Goal: Task Accomplishment & Management: Manage account settings

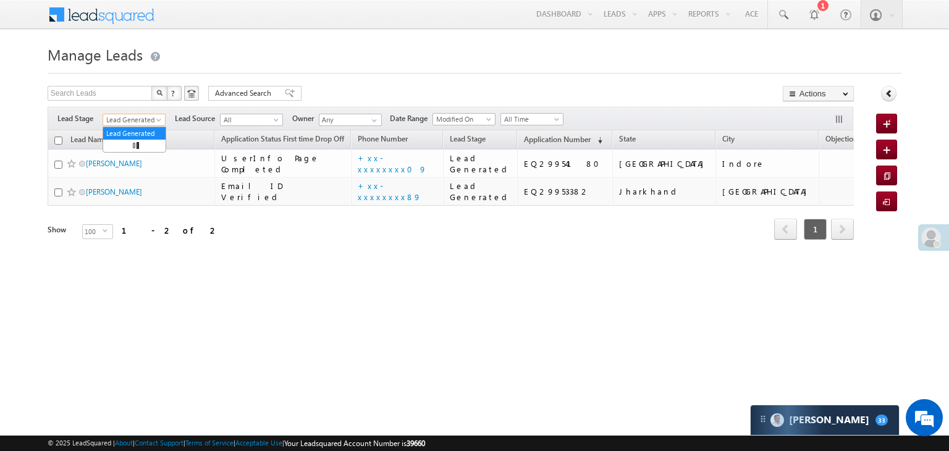
click at [159, 121] on span at bounding box center [160, 122] width 10 height 10
click at [140, 134] on link "All" at bounding box center [134, 133] width 62 height 11
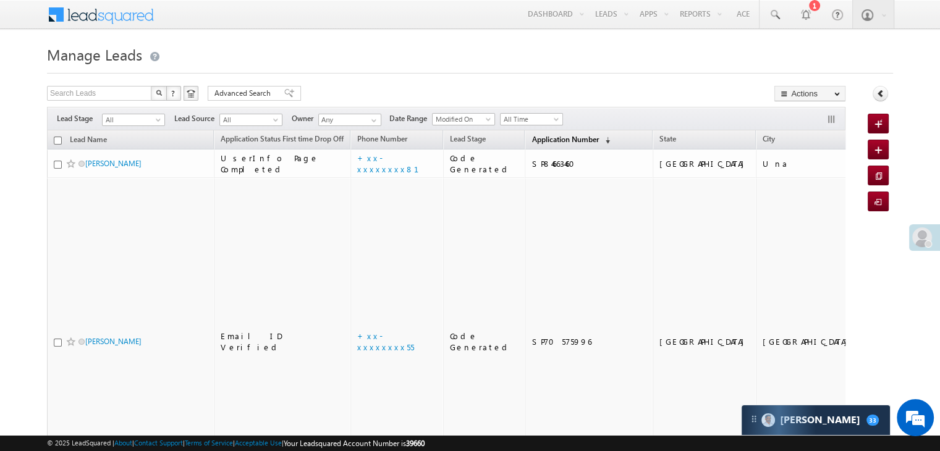
click at [532, 139] on span "Application Number" at bounding box center [564, 139] width 67 height 9
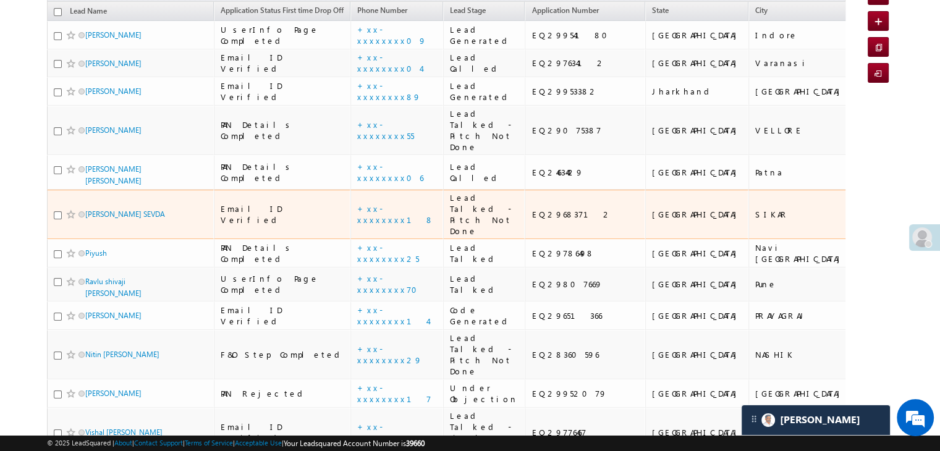
scroll to position [124, 0]
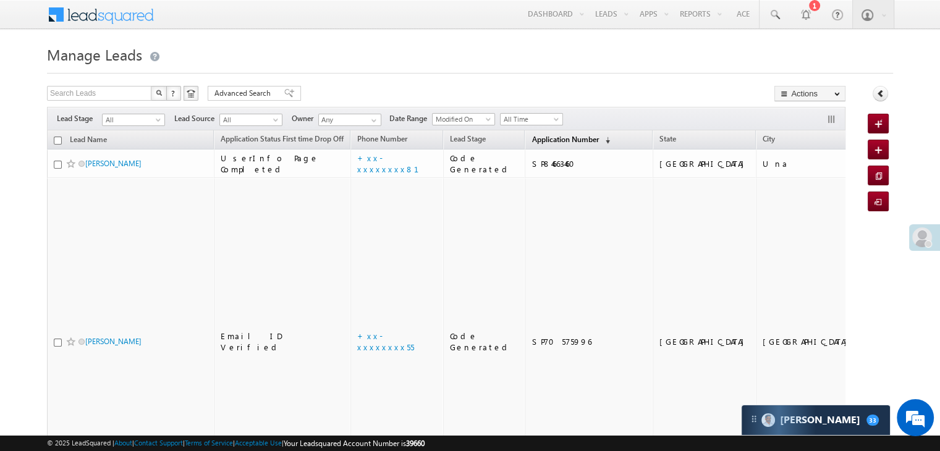
click at [529, 144] on link "Application Number (sorted descending)" at bounding box center [570, 140] width 91 height 16
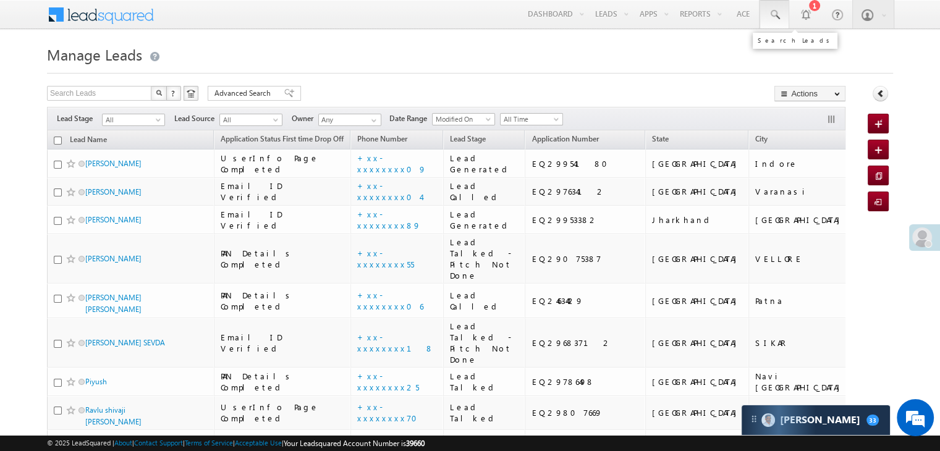
click at [776, 15] on span at bounding box center [774, 15] width 12 height 12
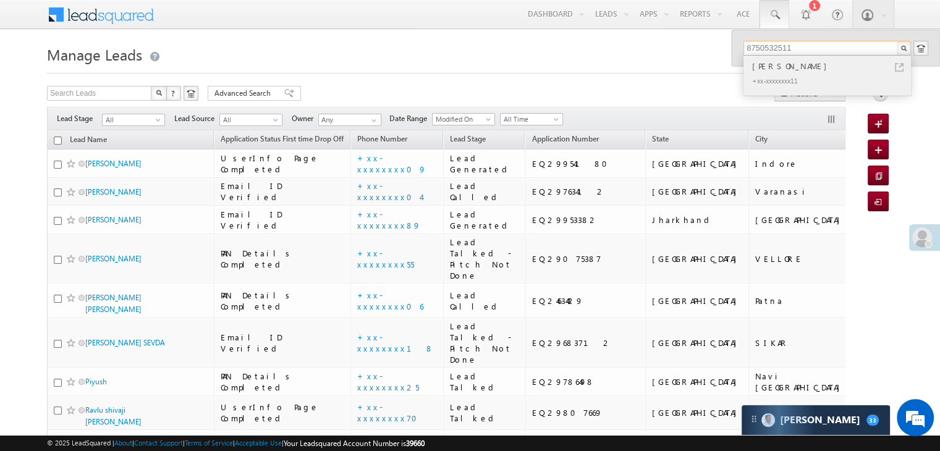
type input "8750532511"
click at [778, 67] on div "[PERSON_NAME]" at bounding box center [832, 66] width 166 height 14
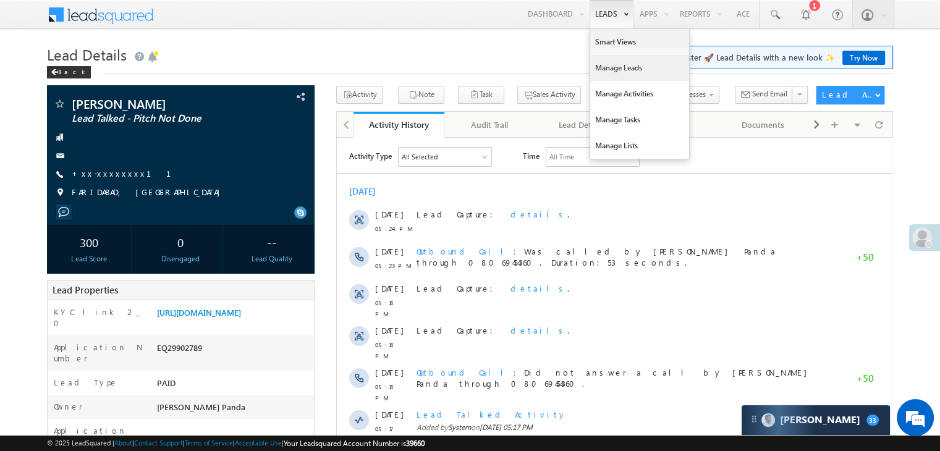
click at [607, 69] on link "Manage Leads" at bounding box center [639, 68] width 99 height 26
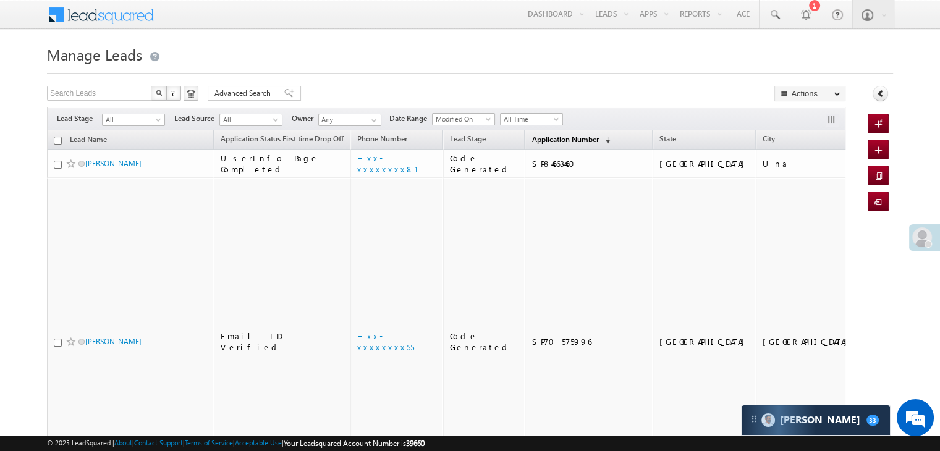
click at [532, 140] on span "Application Number" at bounding box center [564, 139] width 67 height 9
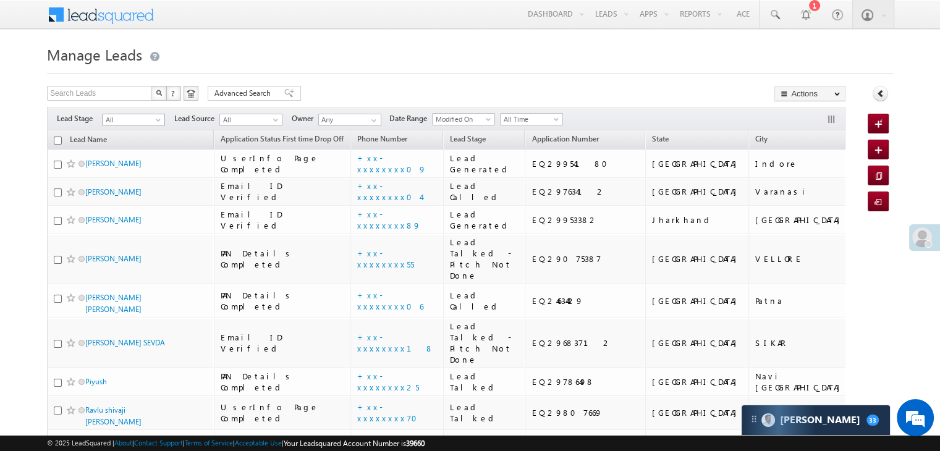
click at [152, 120] on span "All" at bounding box center [132, 119] width 59 height 11
click at [136, 145] on link "Lead Generated" at bounding box center [134, 145] width 62 height 11
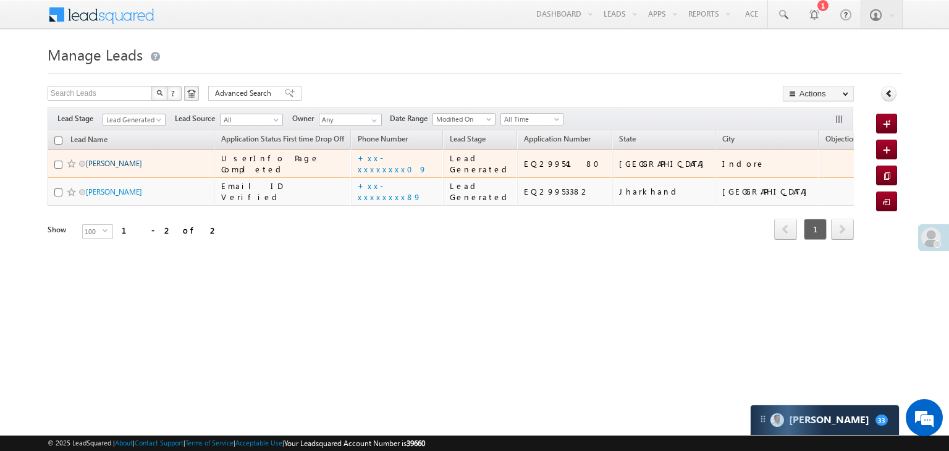
click at [110, 168] on link "[PERSON_NAME]" at bounding box center [114, 163] width 56 height 9
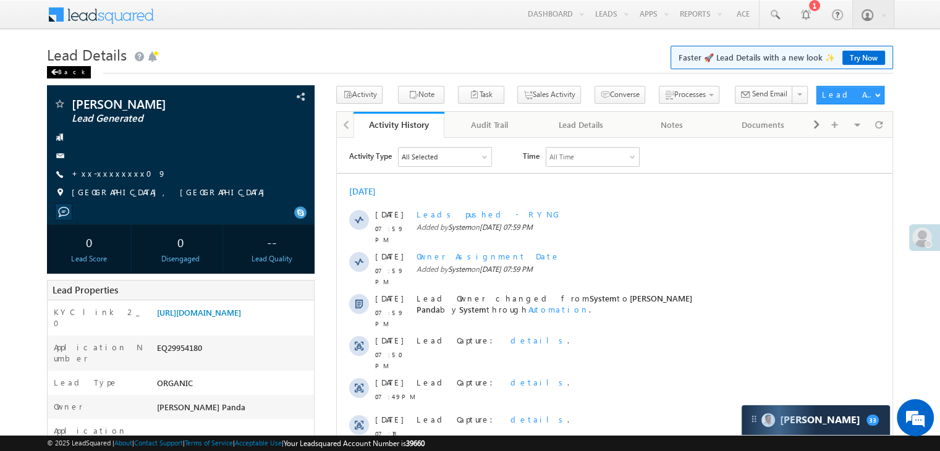
click at [56, 72] on span at bounding box center [54, 72] width 7 height 6
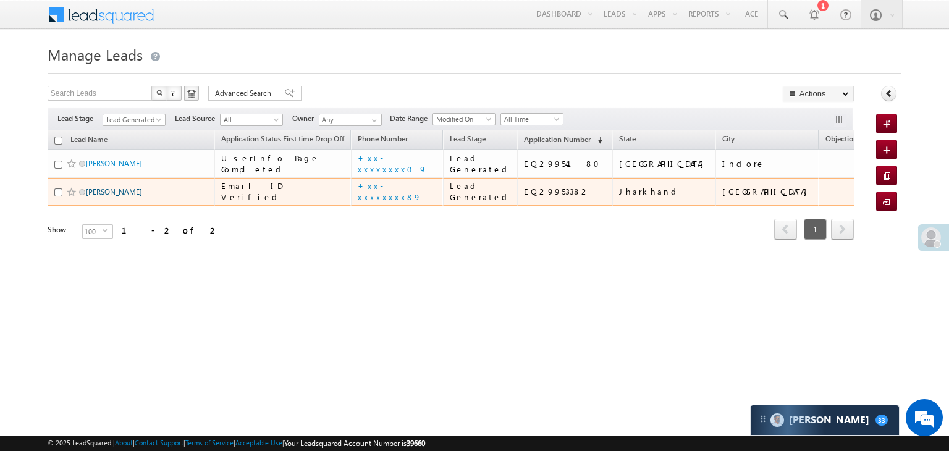
click at [106, 196] on link "[PERSON_NAME]" at bounding box center [114, 191] width 56 height 9
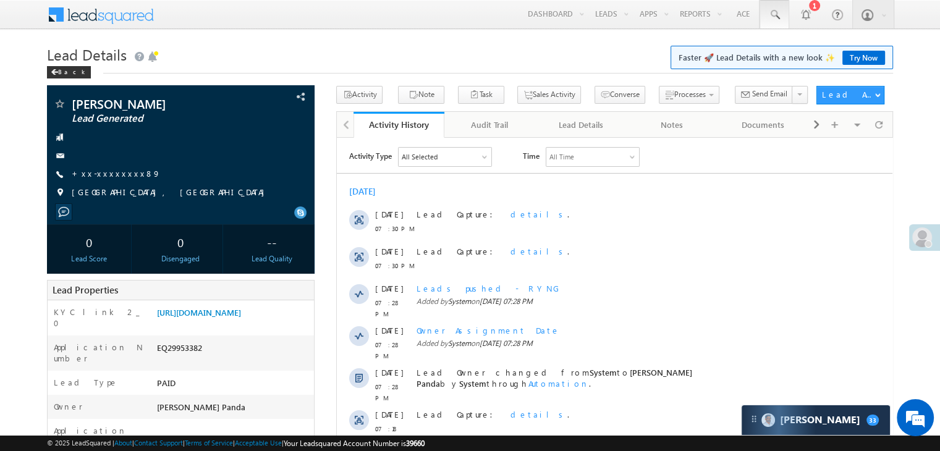
click at [773, 15] on span at bounding box center [774, 15] width 12 height 12
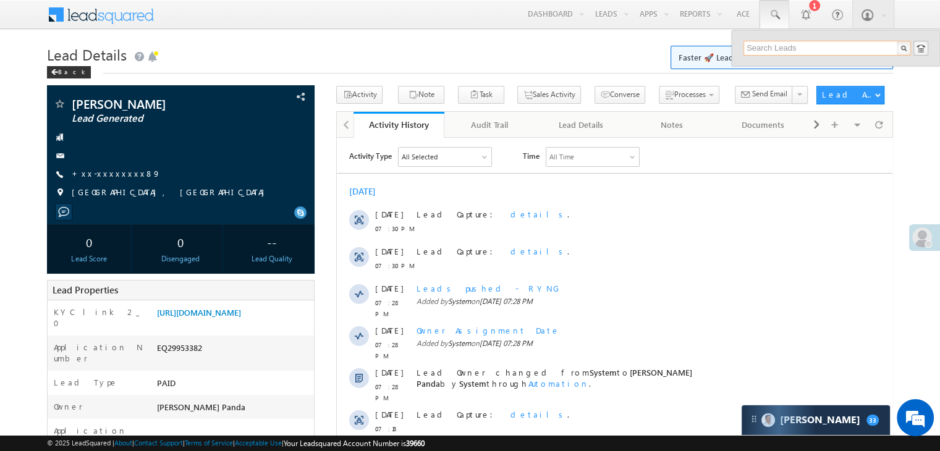
paste input "8750532511"
type input "8750532511"
click at [766, 68] on div "Harish kumar" at bounding box center [832, 66] width 166 height 14
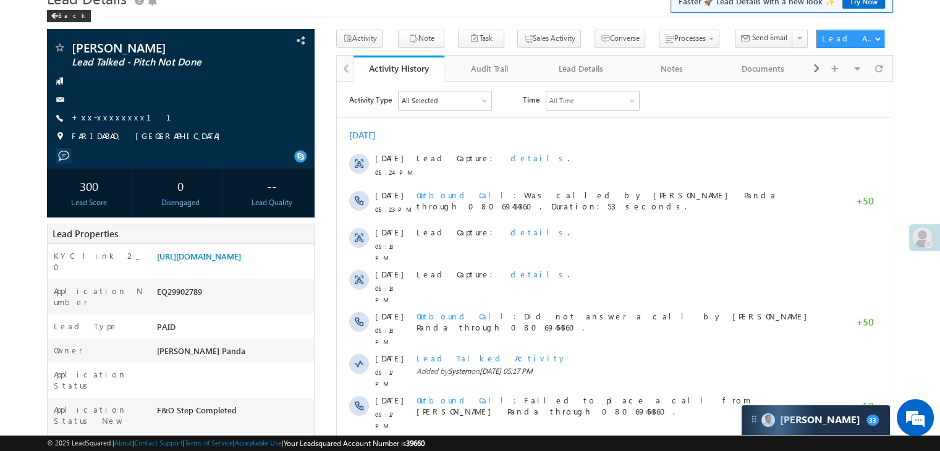
scroll to position [124, 0]
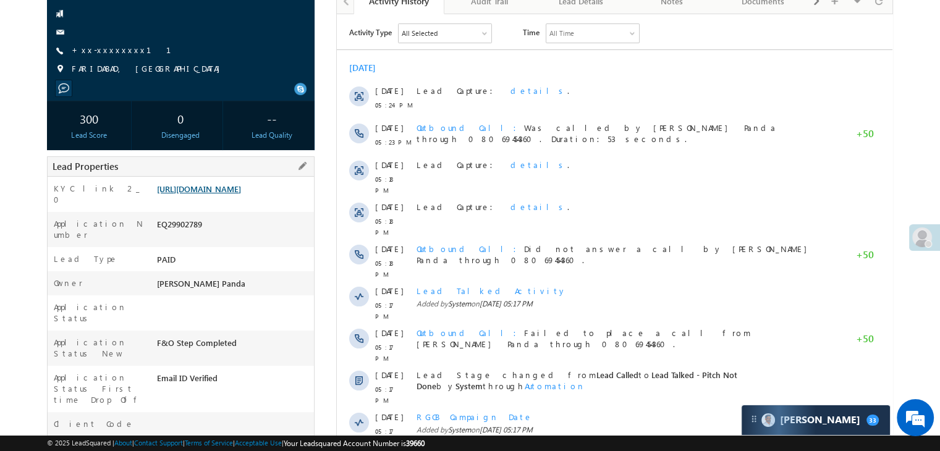
click at [241, 194] on link "https://angelbroking1-pk3em7sa.customui-test.leadsquared.com?leadId=55f9167a-4f…" at bounding box center [199, 188] width 84 height 11
click at [230, 194] on link "https://angelbroking1-pk3em7sa.customui-test.leadsquared.com?leadId=55f9167a-4f…" at bounding box center [199, 188] width 84 height 11
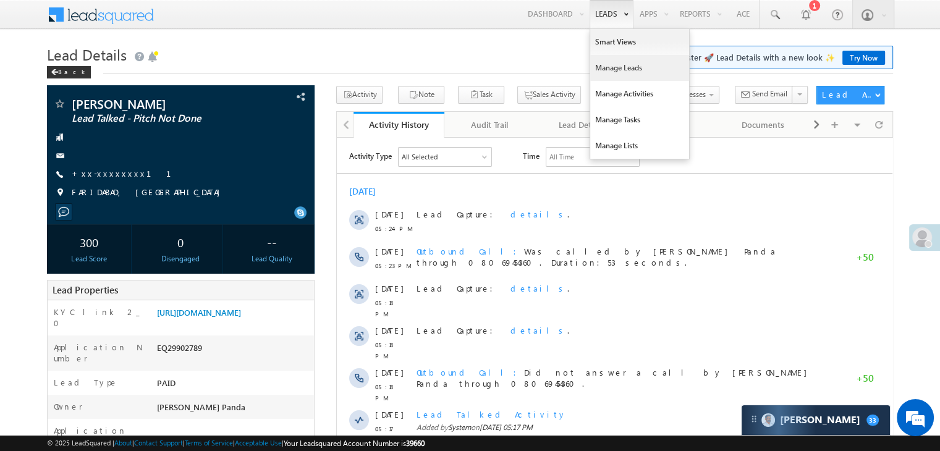
click at [613, 66] on link "Manage Leads" at bounding box center [639, 68] width 99 height 26
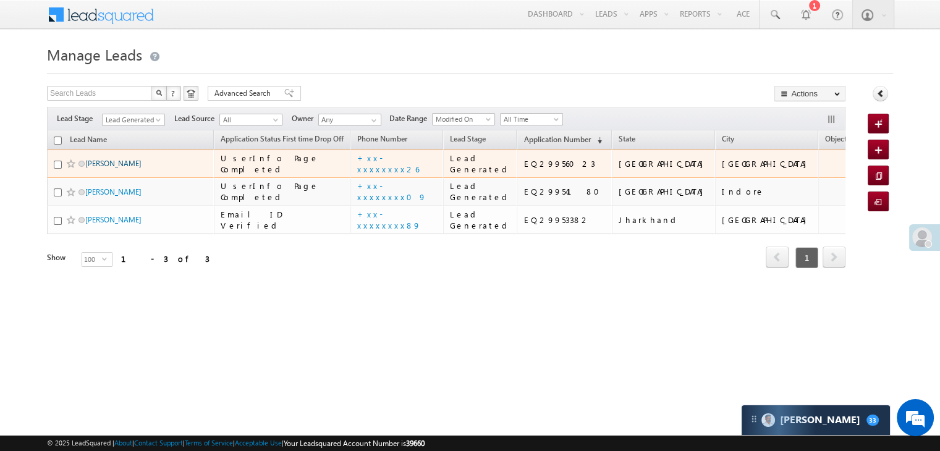
click at [131, 168] on link "[PERSON_NAME]" at bounding box center [113, 163] width 56 height 9
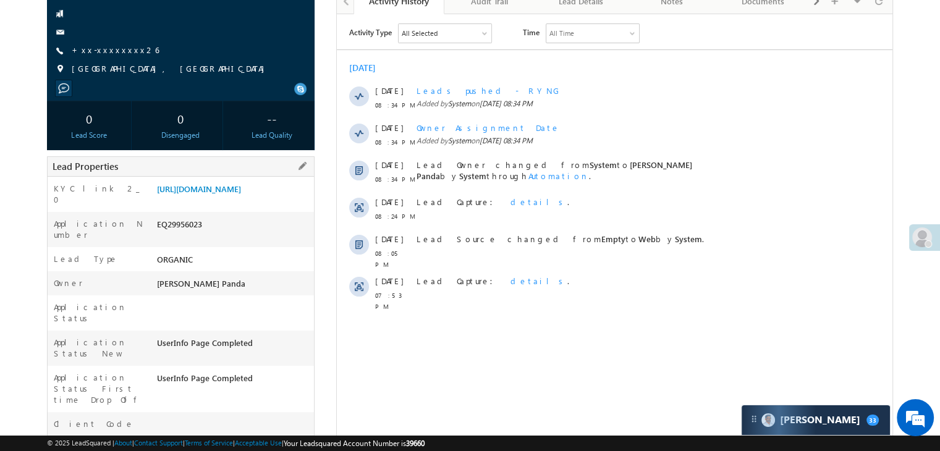
scroll to position [62, 0]
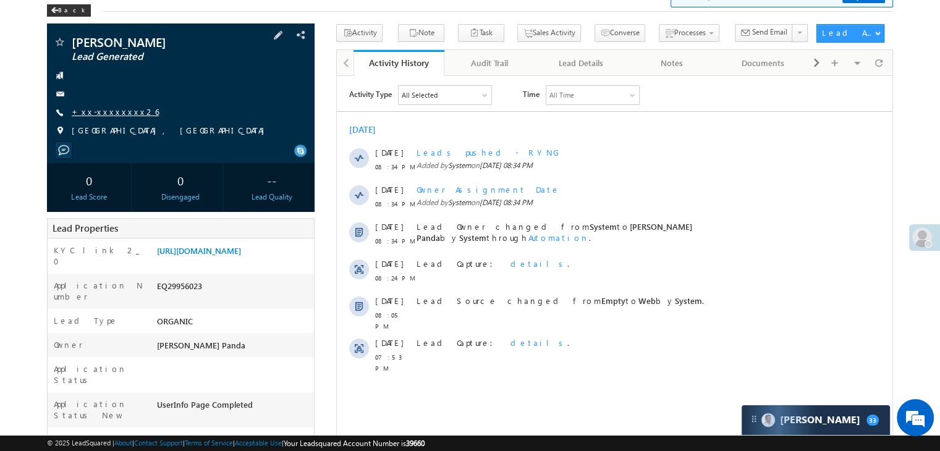
click at [92, 114] on link "+xx-xxxxxxxx26" at bounding box center [115, 111] width 87 height 11
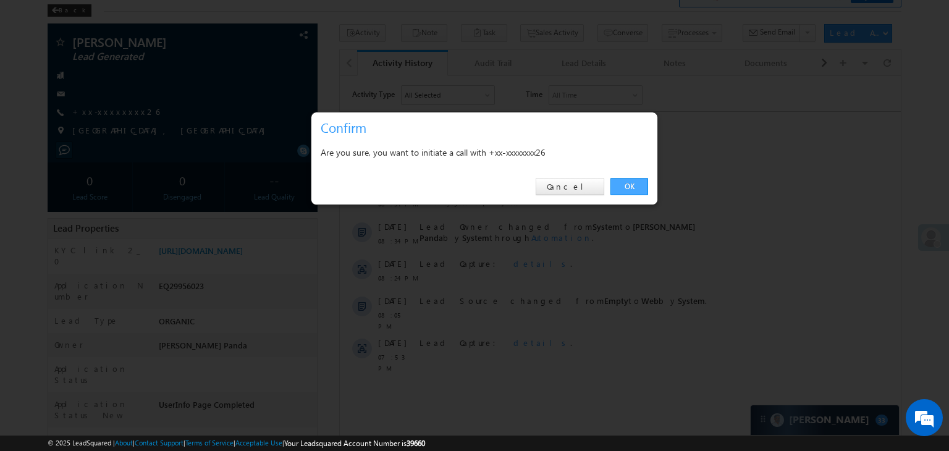
click at [628, 185] on link "OK" at bounding box center [629, 186] width 38 height 17
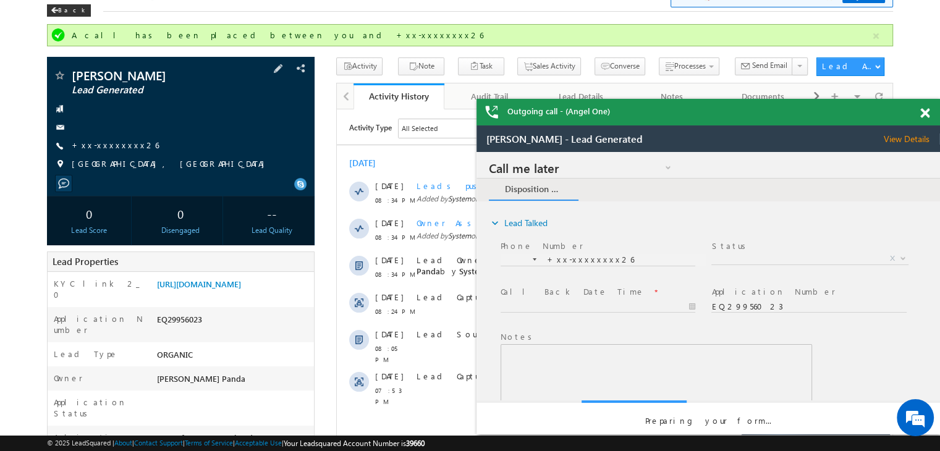
scroll to position [0, 0]
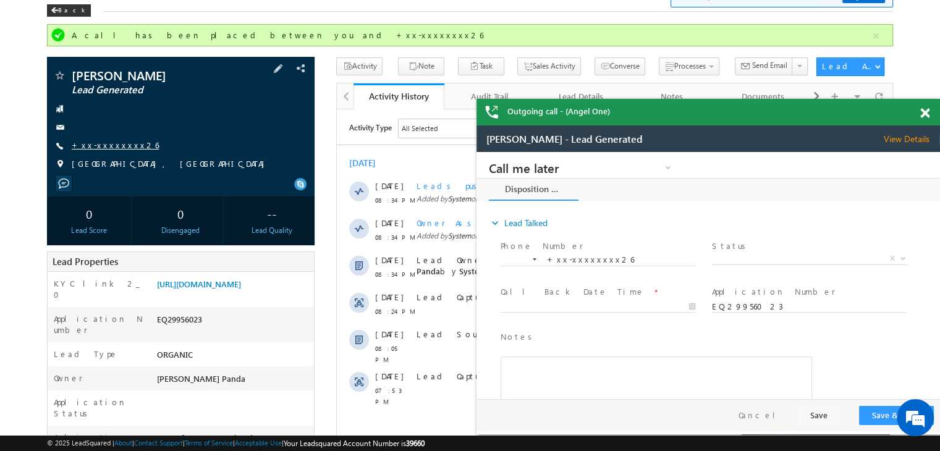
click at [111, 141] on link "+xx-xxxxxxxx26" at bounding box center [115, 145] width 87 height 11
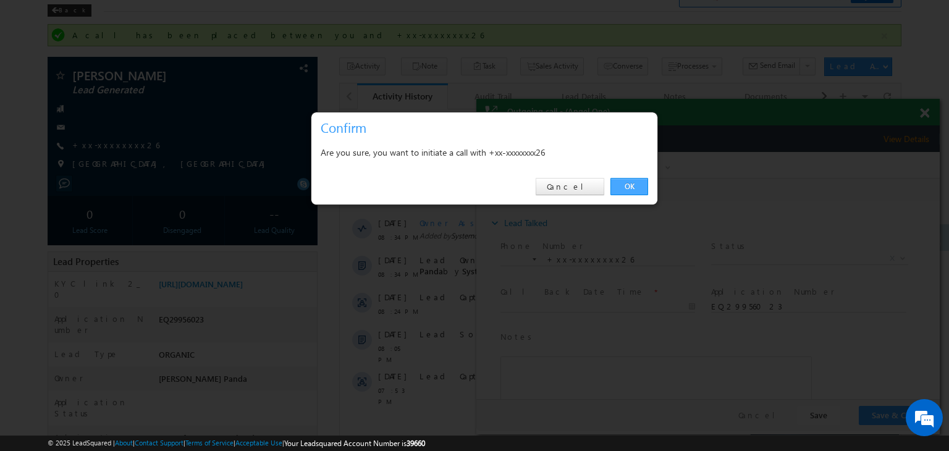
click at [626, 182] on link "OK" at bounding box center [629, 186] width 38 height 17
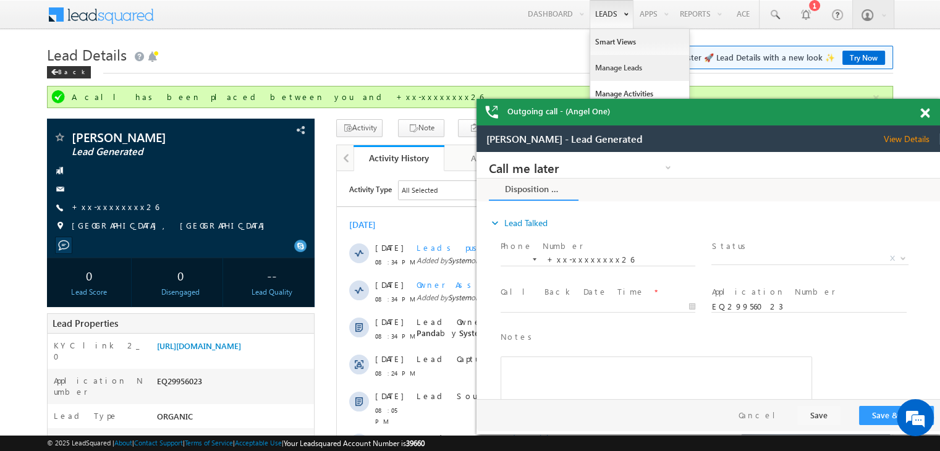
click at [604, 69] on link "Manage Leads" at bounding box center [639, 68] width 99 height 26
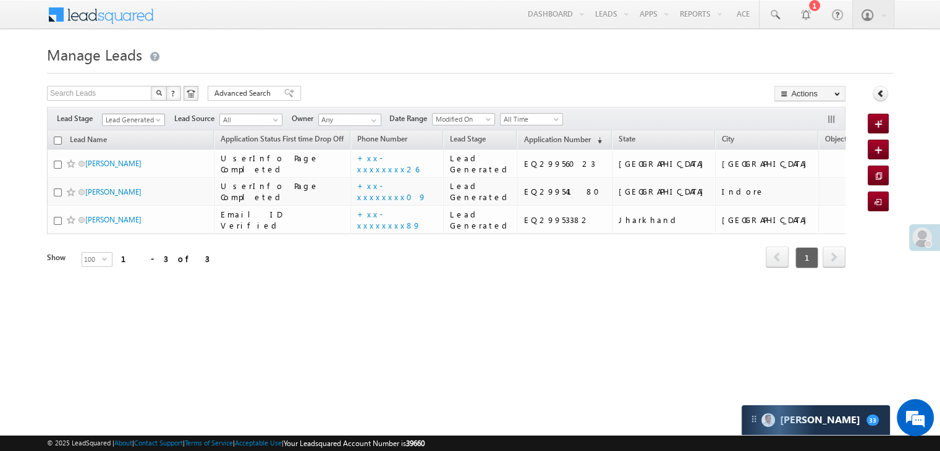
click at [159, 119] on span at bounding box center [159, 122] width 10 height 10
click at [145, 129] on link "All" at bounding box center [134, 133] width 62 height 11
click at [145, 129] on div "Filters Lead Stage All Lead Generated Lead Talked - Pitch Not Done Lead Talked …" at bounding box center [446, 118] width 798 height 23
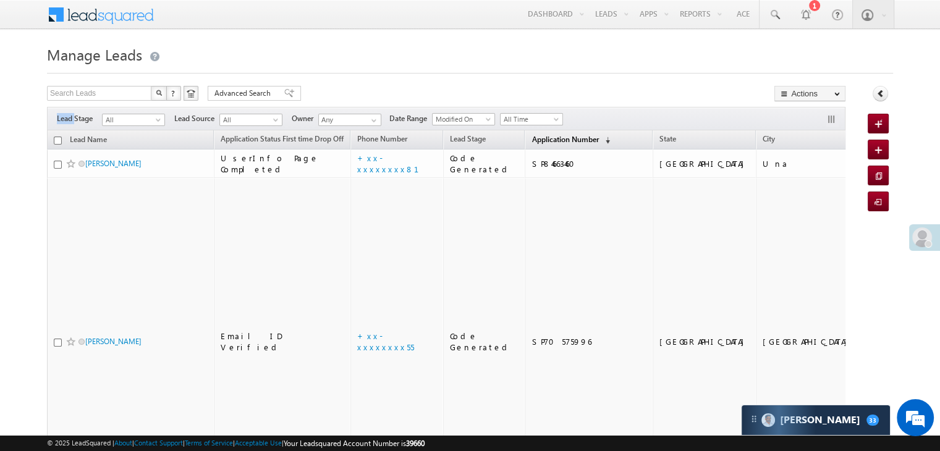
click at [531, 138] on span "Application Number" at bounding box center [564, 139] width 67 height 9
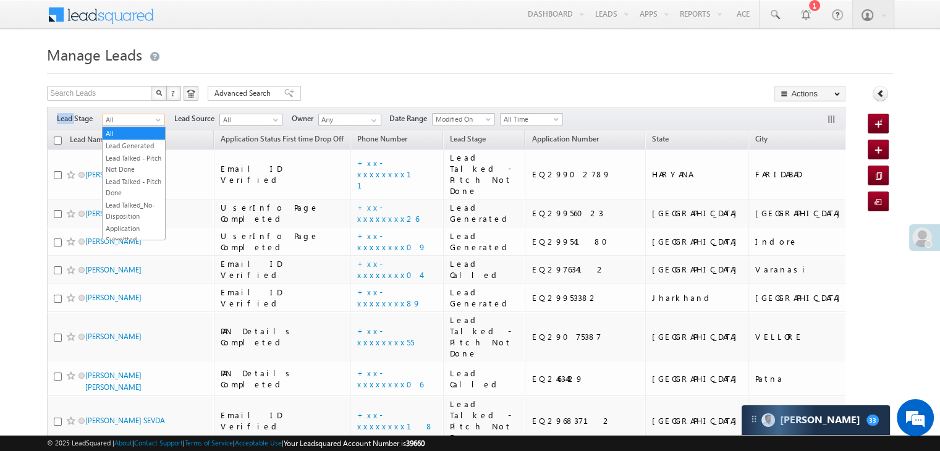
click at [154, 119] on span at bounding box center [159, 122] width 10 height 10
click at [137, 151] on link "Lead Generated" at bounding box center [134, 145] width 62 height 11
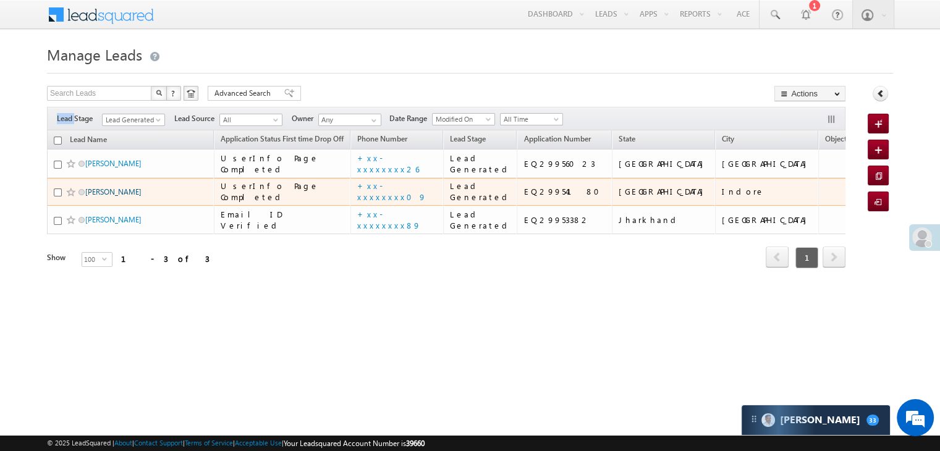
click at [107, 196] on link "[PERSON_NAME]" at bounding box center [113, 191] width 56 height 9
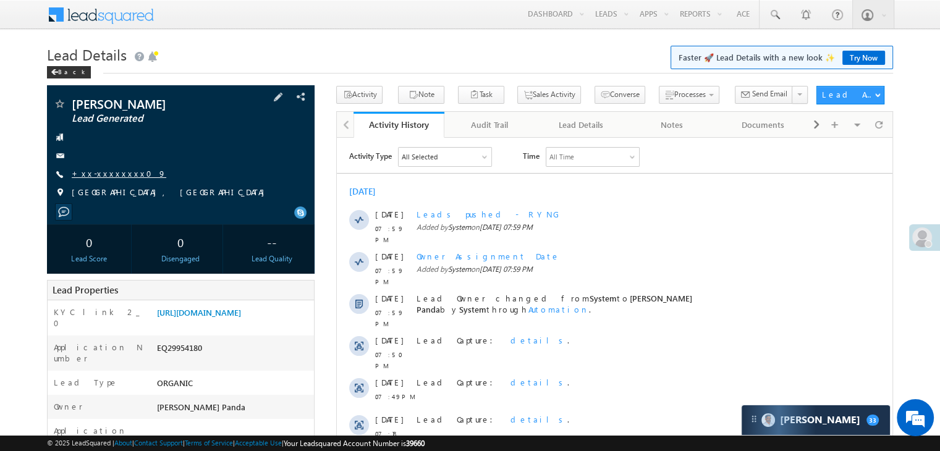
click at [108, 174] on link "+xx-xxxxxxxx09" at bounding box center [119, 173] width 95 height 11
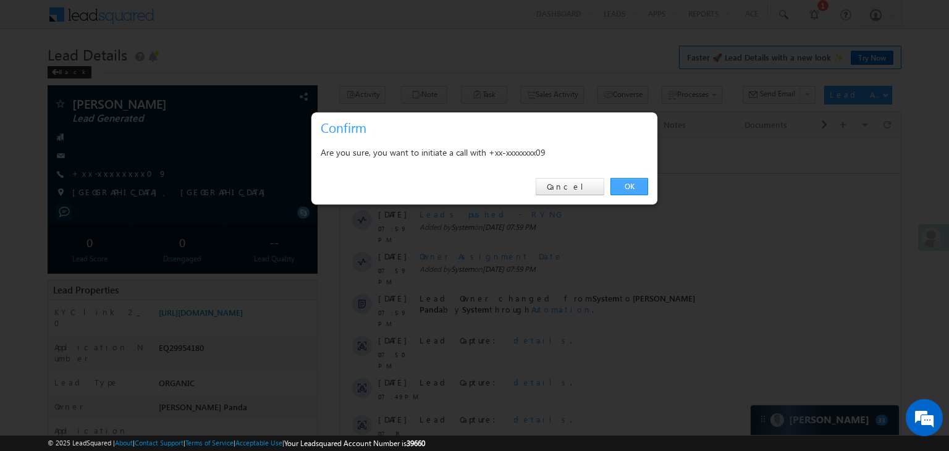
drag, startPoint x: 628, startPoint y: 181, endPoint x: 290, endPoint y: 43, distance: 364.4
click at [628, 181] on link "OK" at bounding box center [629, 186] width 38 height 17
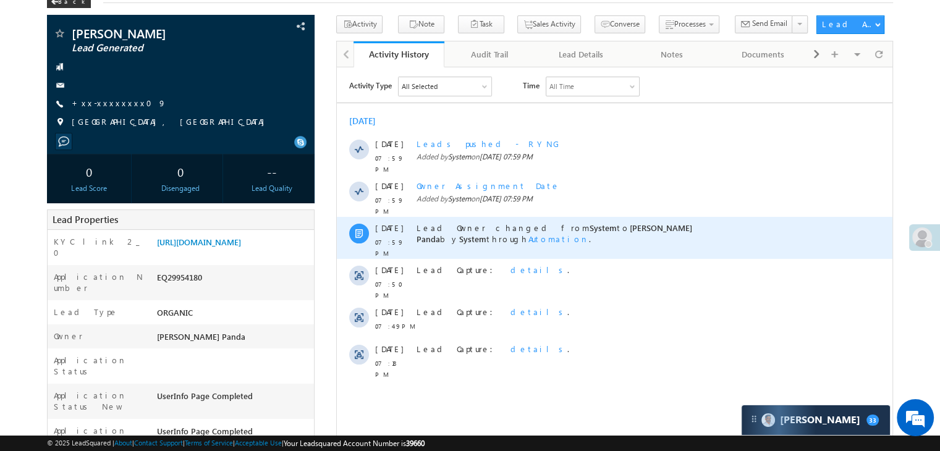
scroll to position [124, 0]
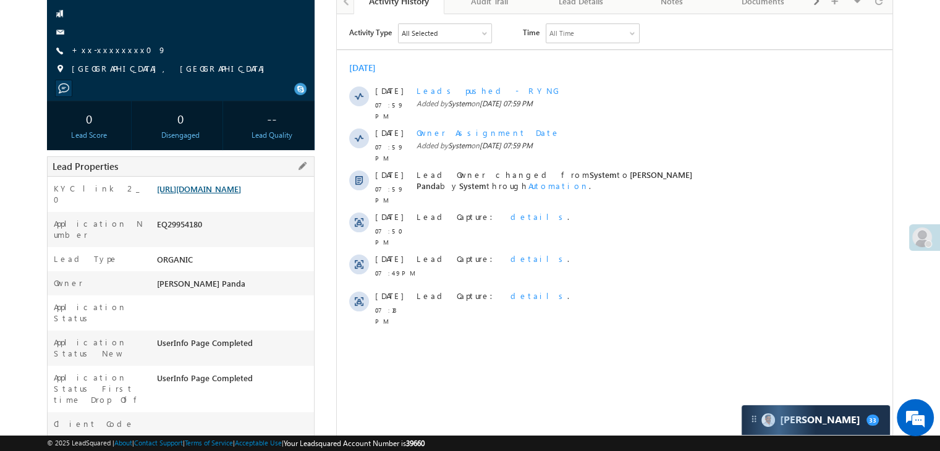
click at [223, 194] on link "[URL][DOMAIN_NAME]" at bounding box center [199, 188] width 84 height 11
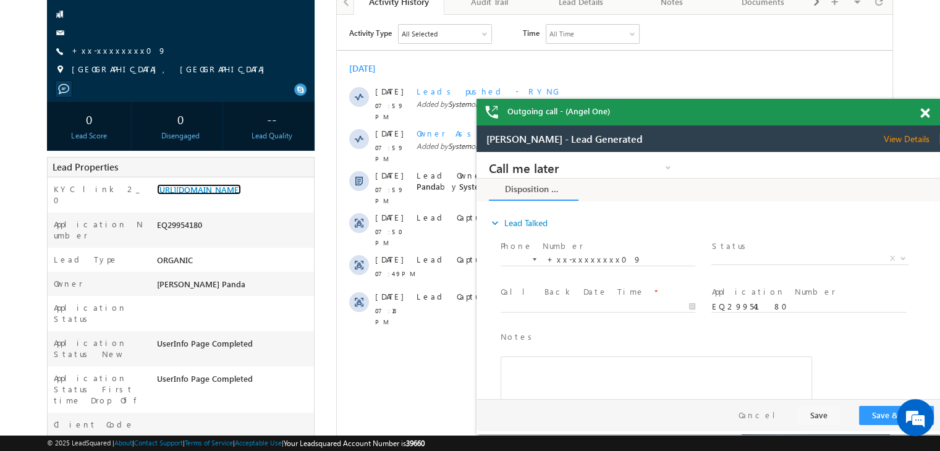
scroll to position [0, 0]
click at [107, 54] on link "+xx-xxxxxxxx09" at bounding box center [119, 50] width 95 height 11
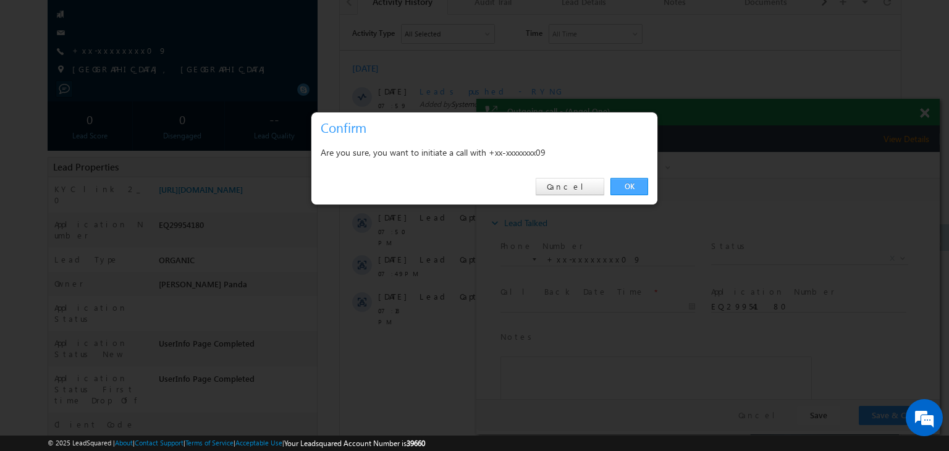
click at [625, 183] on link "OK" at bounding box center [629, 186] width 38 height 17
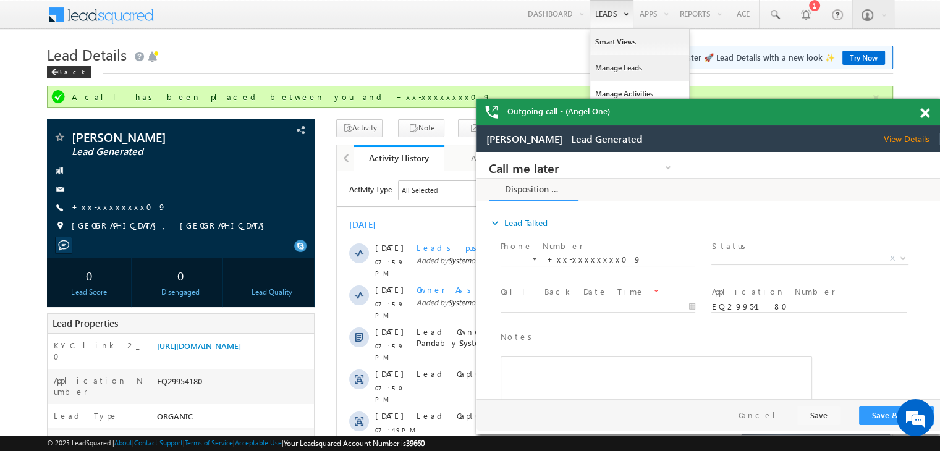
click at [599, 67] on link "Manage Leads" at bounding box center [639, 68] width 99 height 26
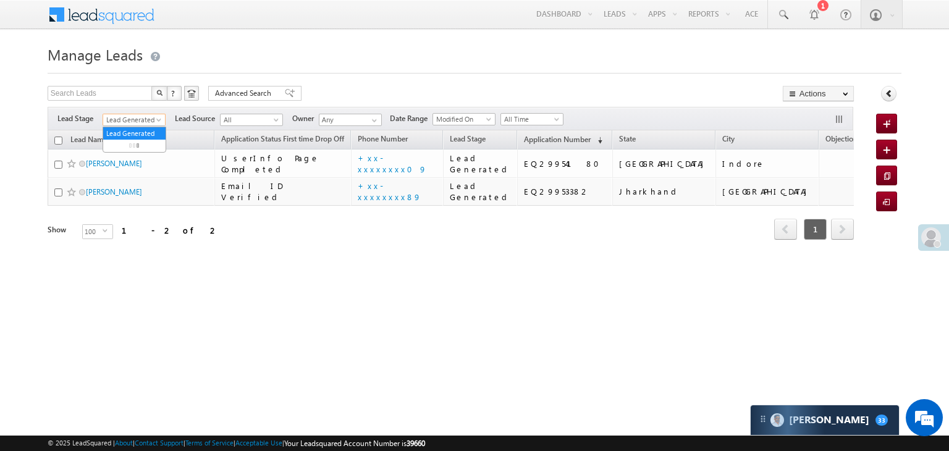
click at [156, 117] on span at bounding box center [160, 122] width 10 height 10
click at [134, 129] on link "All" at bounding box center [134, 133] width 62 height 11
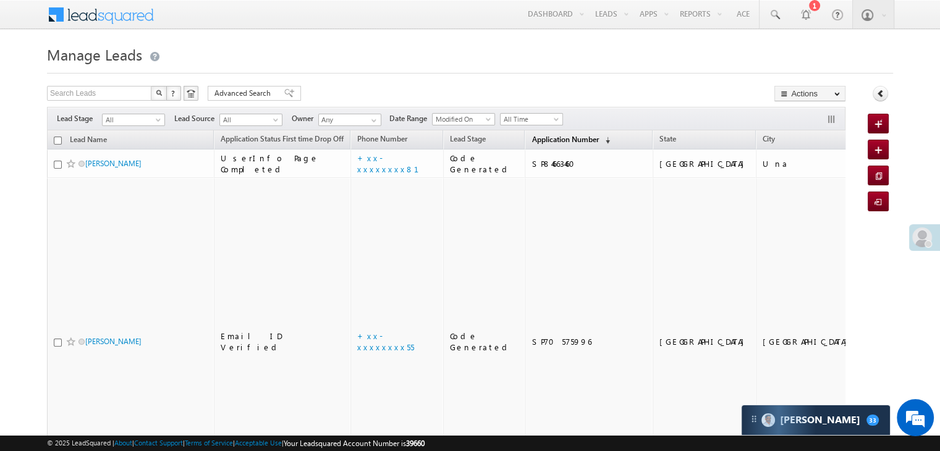
click at [537, 139] on span "Application Number" at bounding box center [564, 139] width 67 height 9
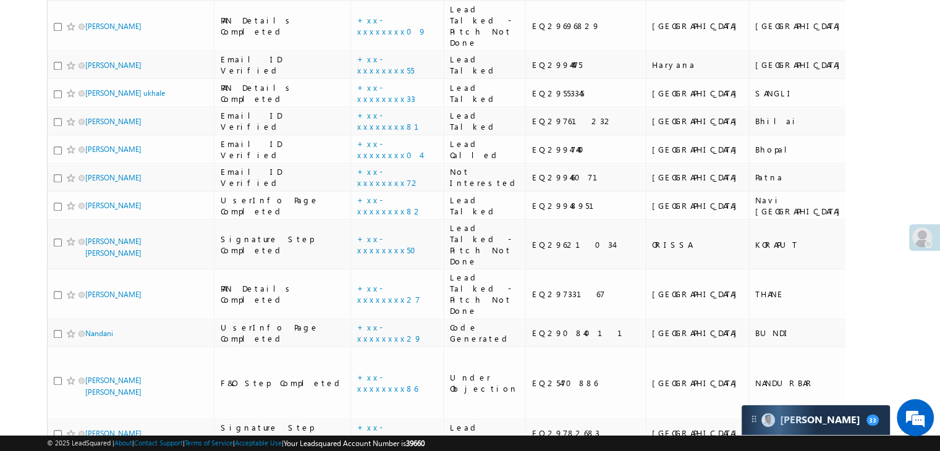
scroll to position [927, 0]
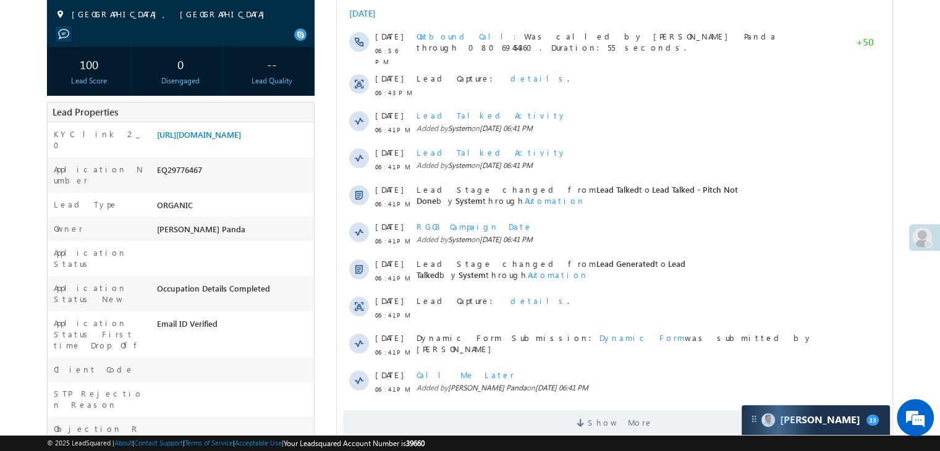
scroll to position [247, 0]
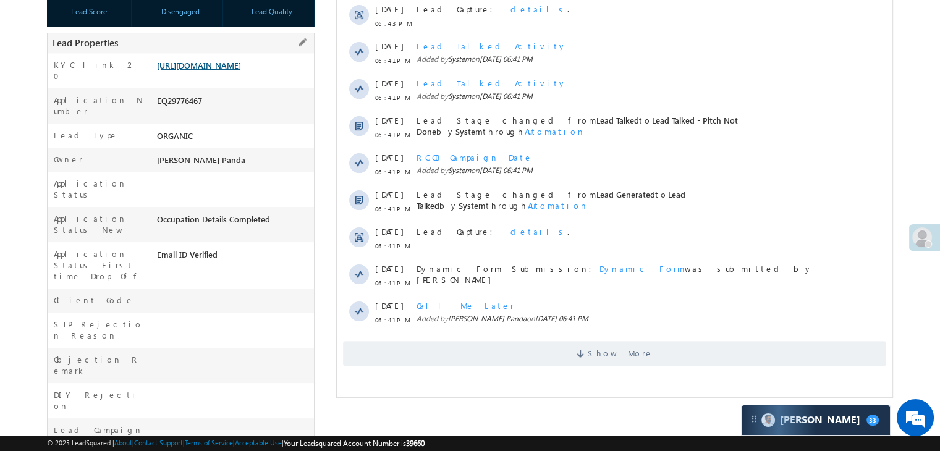
click at [232, 70] on link "[URL][DOMAIN_NAME]" at bounding box center [199, 65] width 84 height 11
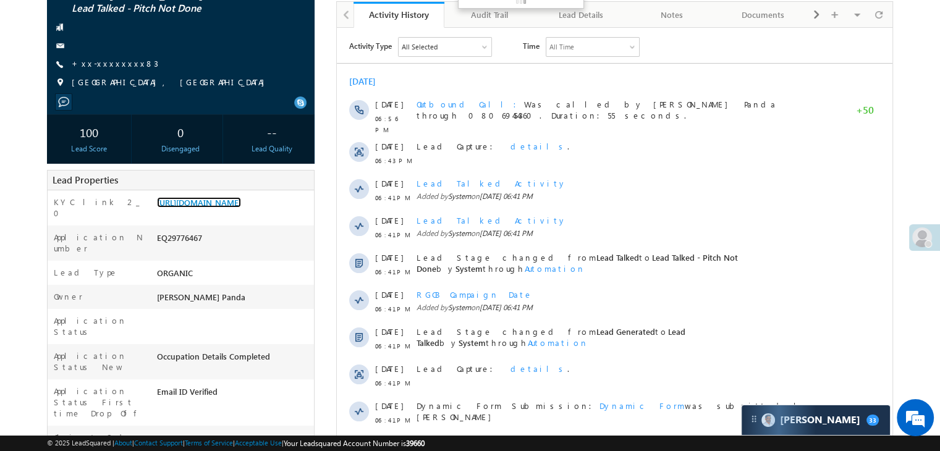
scroll to position [0, 0]
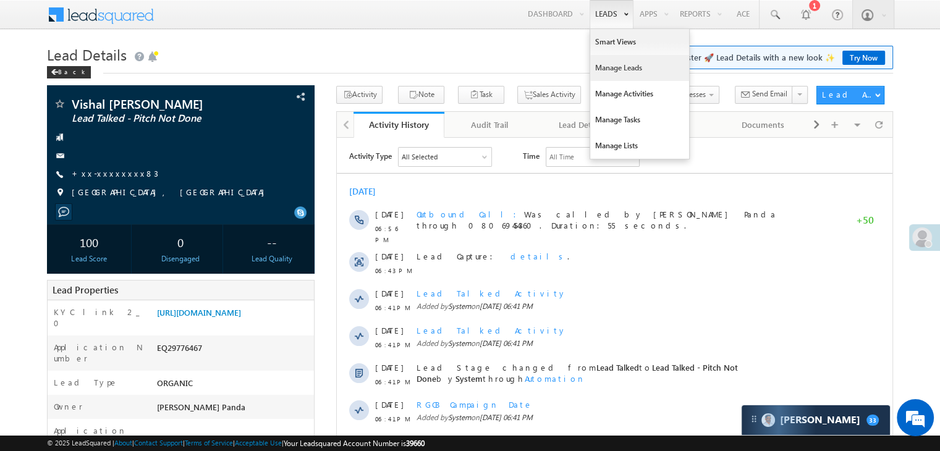
click at [613, 69] on link "Manage Leads" at bounding box center [639, 68] width 99 height 26
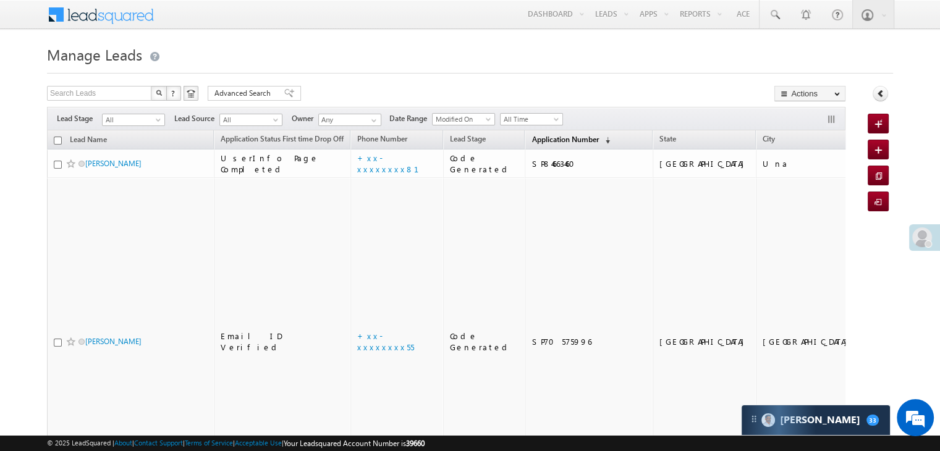
click at [536, 139] on span "Application Number" at bounding box center [564, 139] width 67 height 9
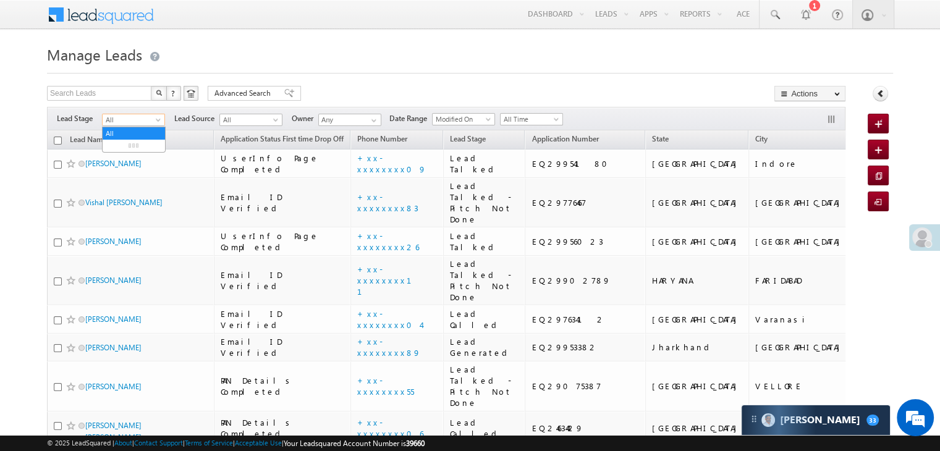
click at [161, 119] on span at bounding box center [159, 122] width 10 height 10
click at [140, 147] on link "Lead Generated" at bounding box center [134, 145] width 62 height 11
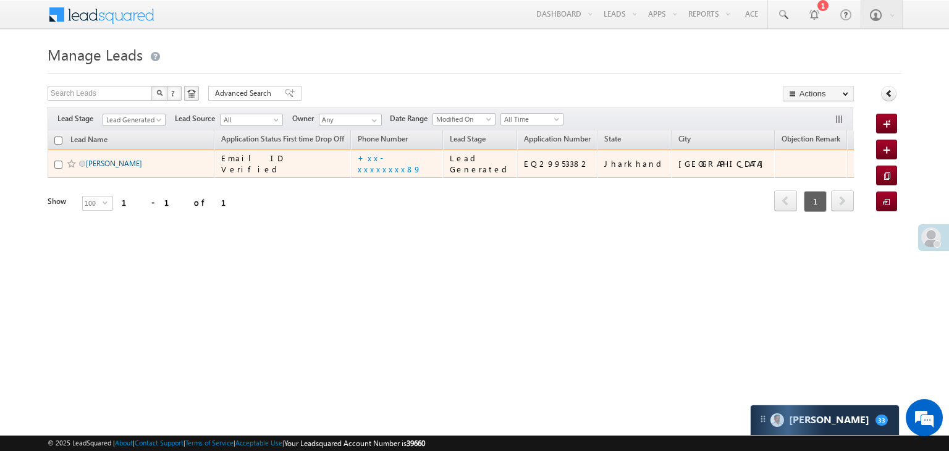
click at [96, 168] on link "[PERSON_NAME]" at bounding box center [114, 163] width 56 height 9
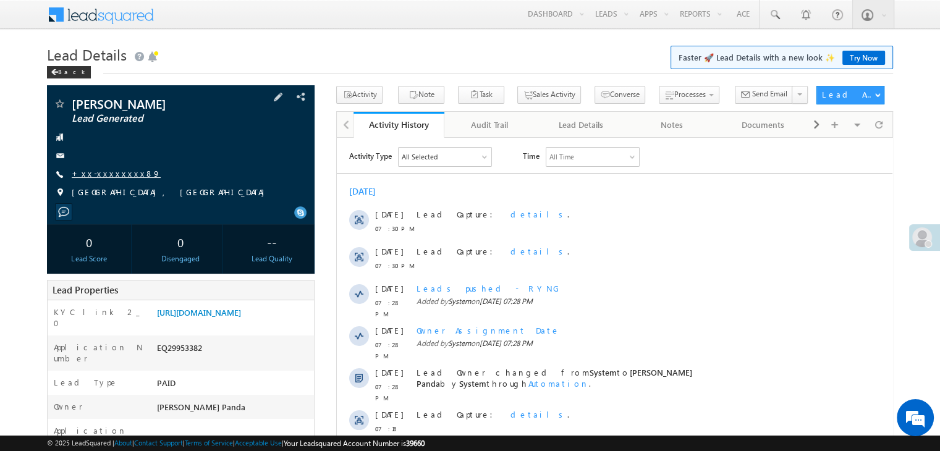
click at [114, 176] on link "+xx-xxxxxxxx89" at bounding box center [116, 173] width 89 height 11
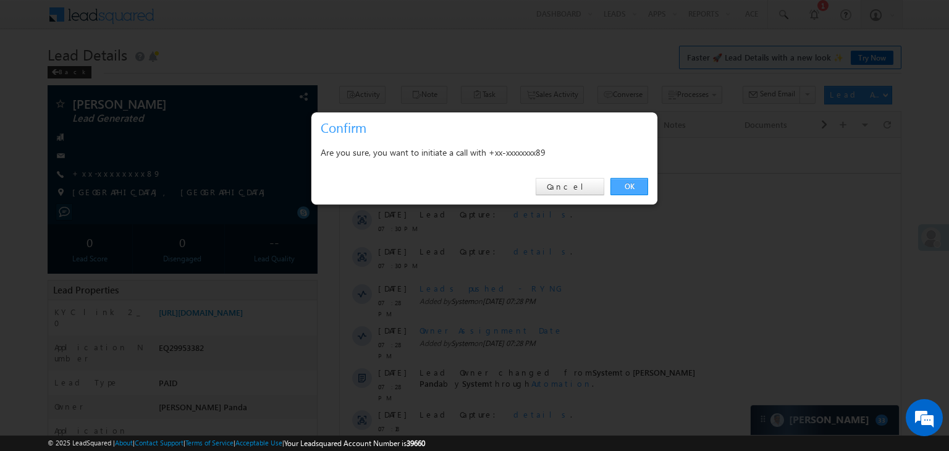
drag, startPoint x: 618, startPoint y: 183, endPoint x: 233, endPoint y: 53, distance: 407.1
click at [618, 183] on link "OK" at bounding box center [629, 186] width 38 height 17
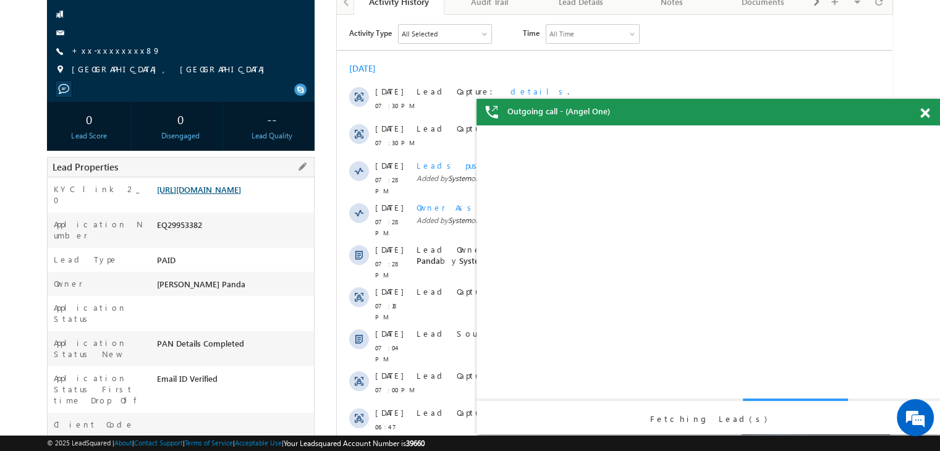
click at [231, 195] on link "https://angelbroking1-pk3em7sa.customui-test.leadsquared.com?leadId=170ab785-d8…" at bounding box center [199, 189] width 84 height 11
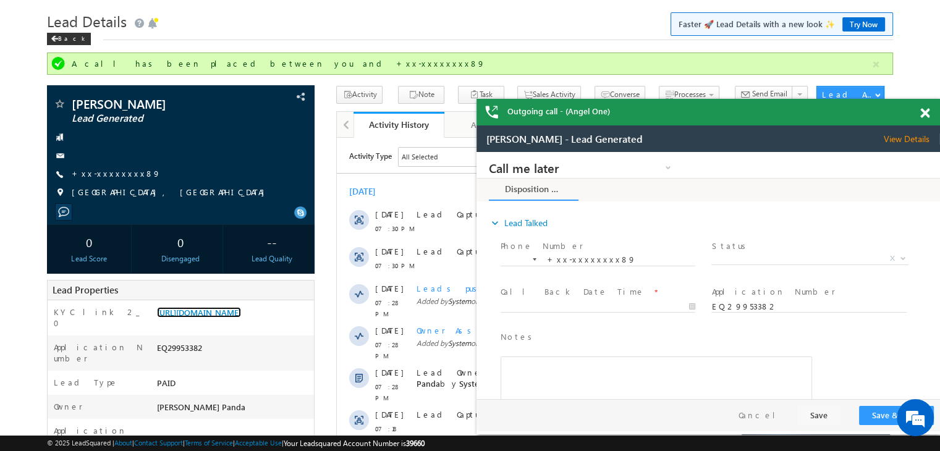
scroll to position [33, 0]
click at [62, 43] on div "Back" at bounding box center [69, 39] width 44 height 12
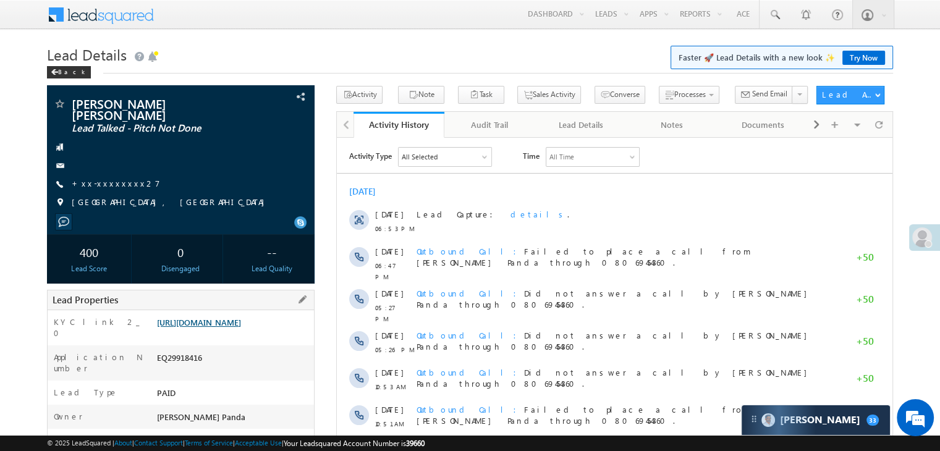
click at [241, 317] on link "[URL][DOMAIN_NAME]" at bounding box center [199, 322] width 84 height 11
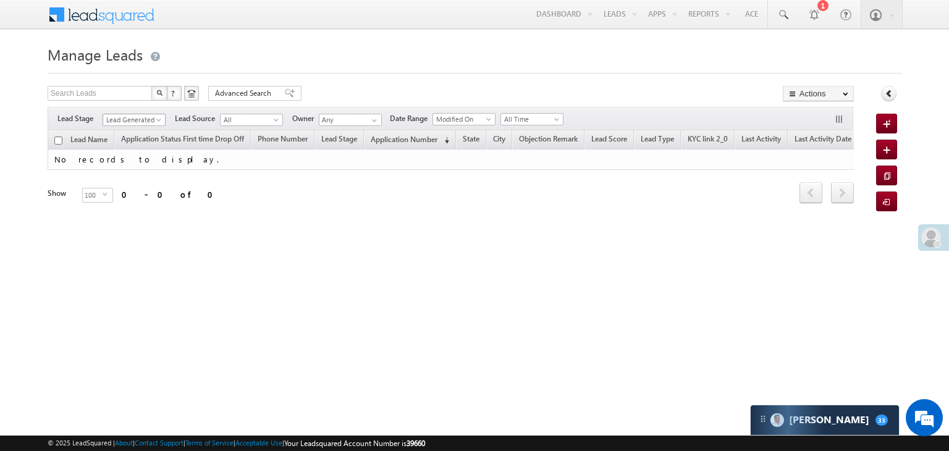
click at [157, 119] on span at bounding box center [160, 122] width 10 height 10
click at [141, 128] on link "All" at bounding box center [134, 133] width 62 height 11
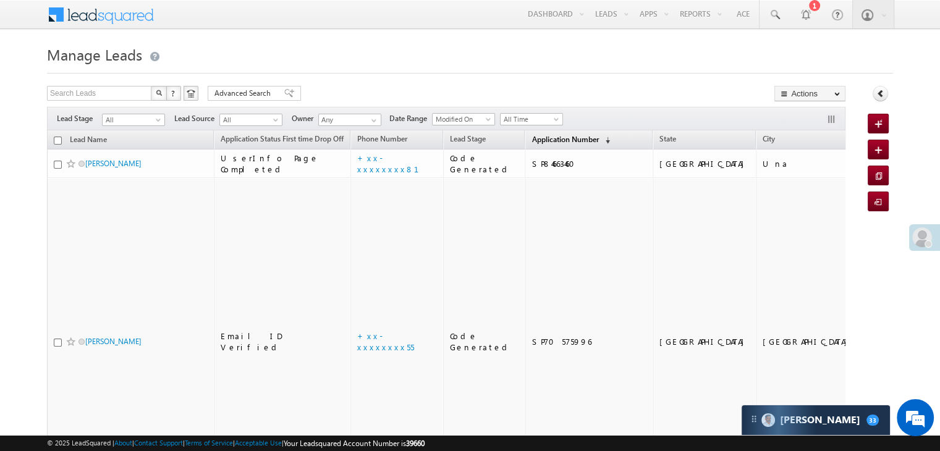
click at [536, 141] on span "Application Number" at bounding box center [564, 139] width 67 height 9
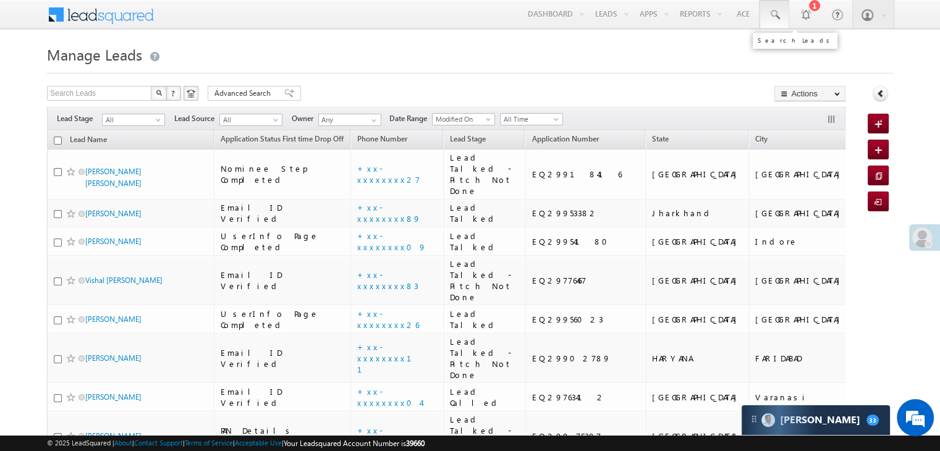
click at [777, 15] on span at bounding box center [774, 15] width 12 height 12
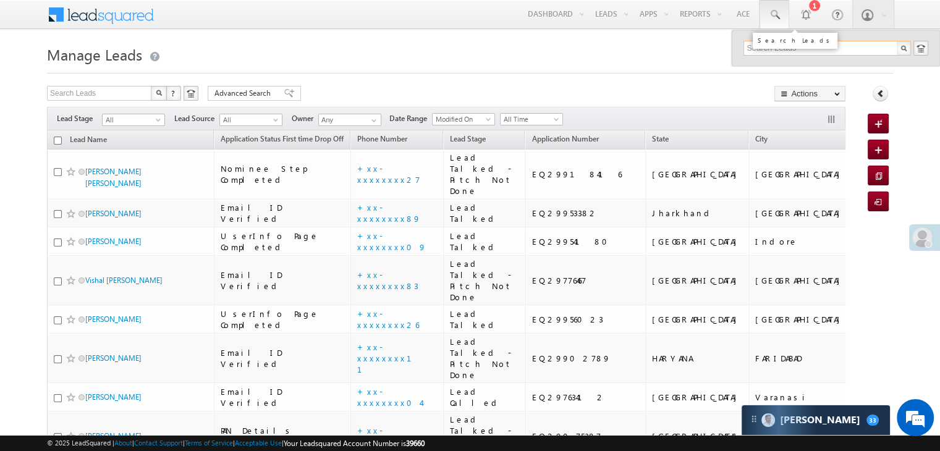
paste input "EQ29075387"
type input "EQ29075387"
click at [758, 69] on div "[PERSON_NAME]" at bounding box center [832, 66] width 166 height 14
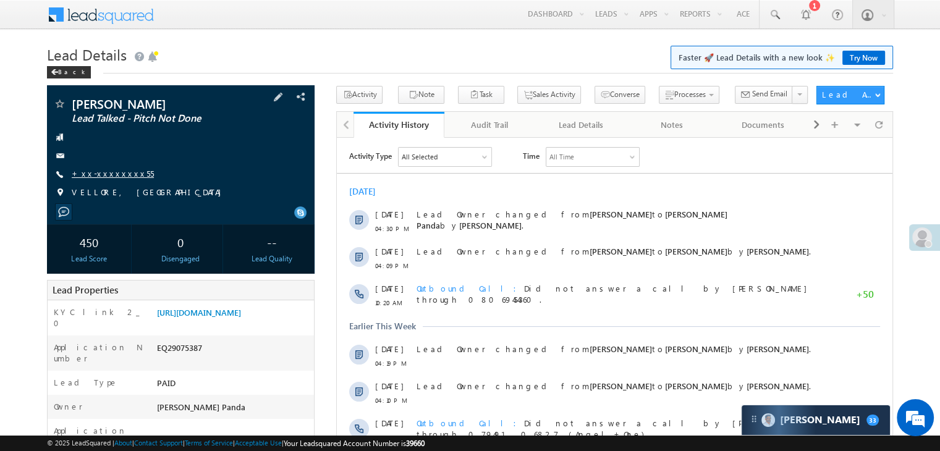
click at [111, 175] on link "+xx-xxxxxxxx55" at bounding box center [113, 173] width 82 height 11
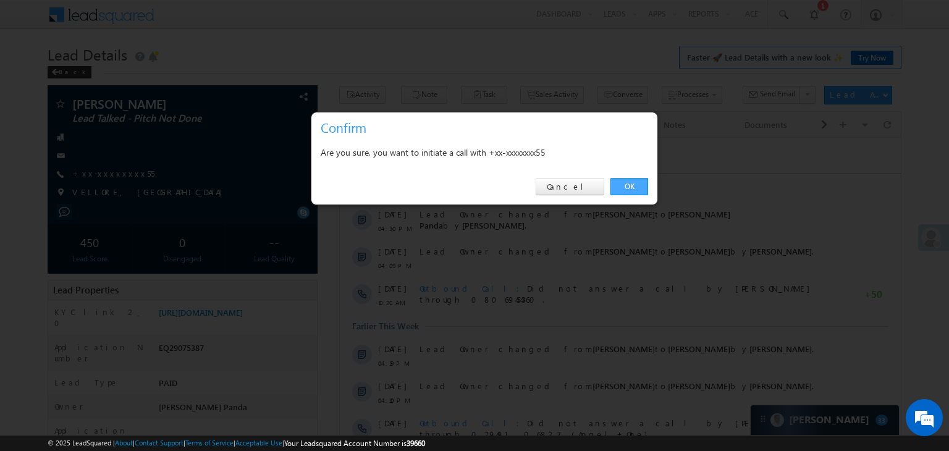
click at [626, 183] on link "OK" at bounding box center [629, 186] width 38 height 17
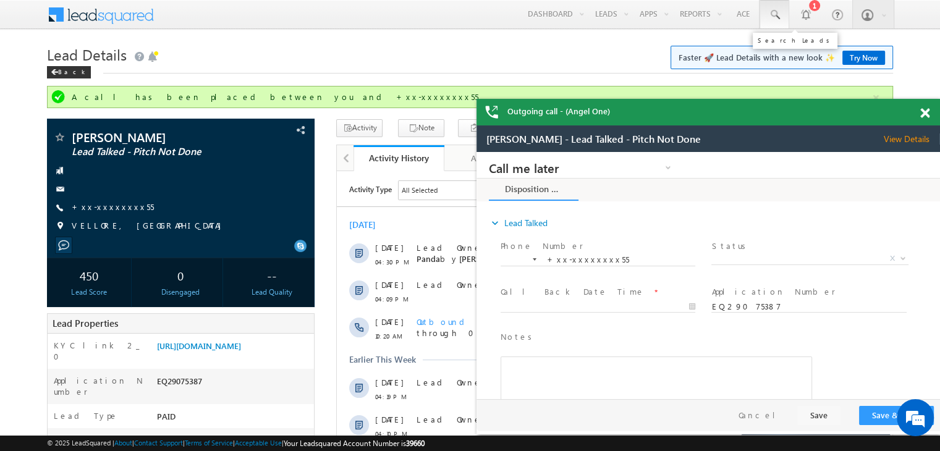
click at [776, 17] on span at bounding box center [774, 15] width 12 height 12
paste input "EQ29649464"
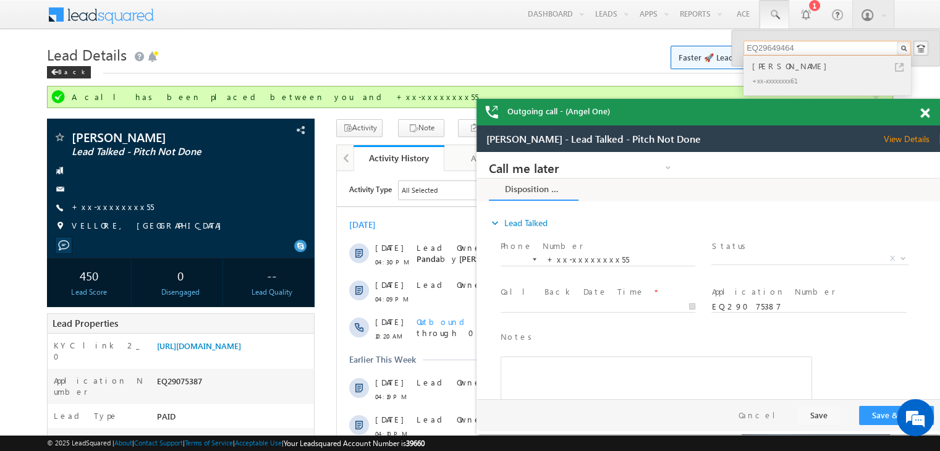
type input "EQ29649464"
click at [759, 69] on div "[PERSON_NAME]" at bounding box center [832, 66] width 166 height 14
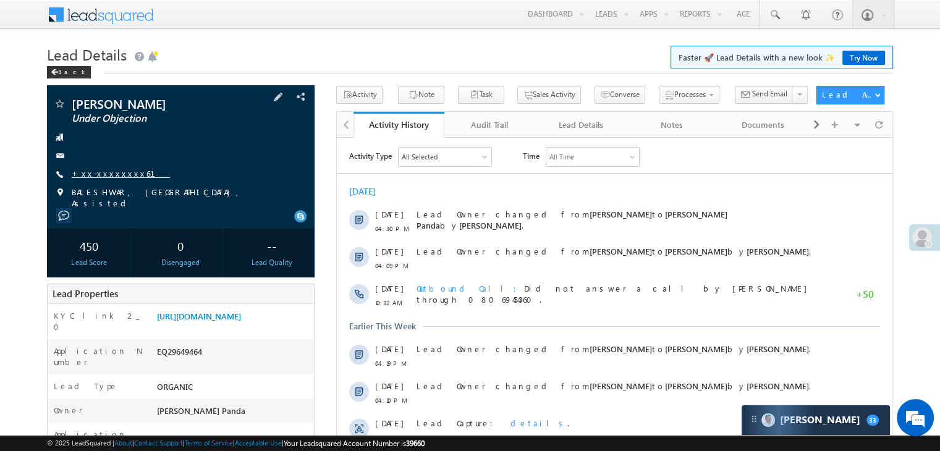
click at [99, 174] on link "+xx-xxxxxxxx61" at bounding box center [121, 173] width 98 height 11
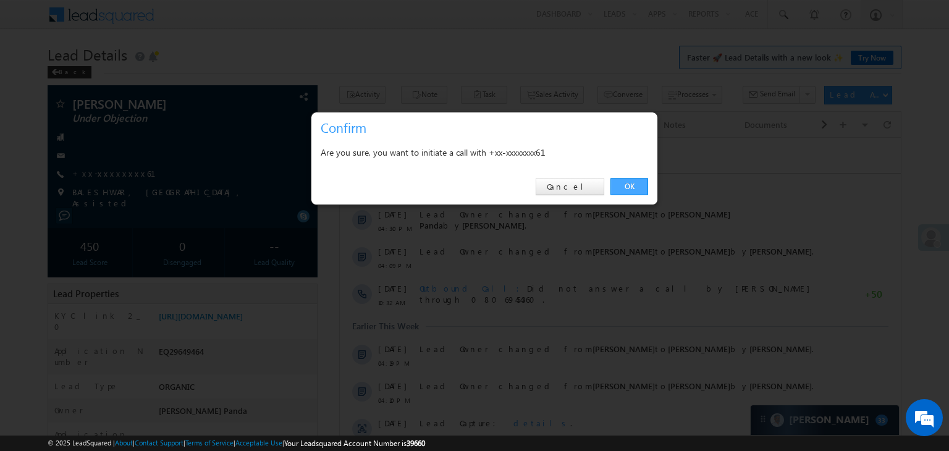
click at [627, 183] on link "OK" at bounding box center [629, 186] width 38 height 17
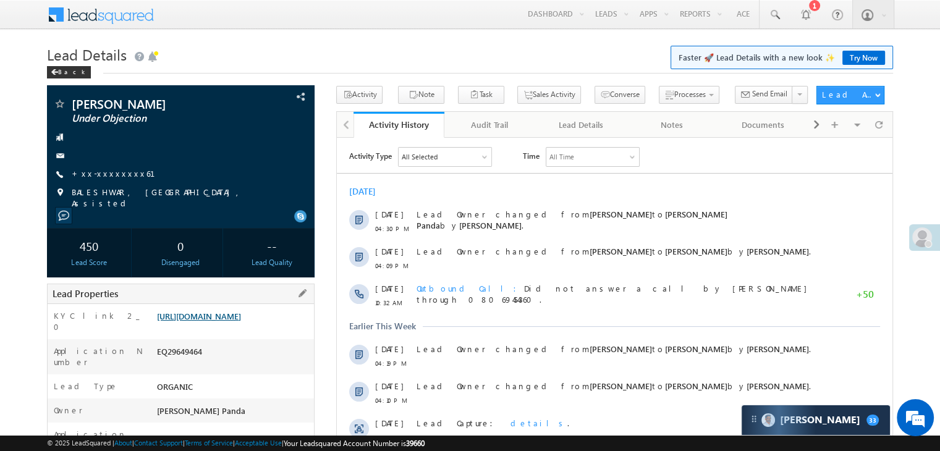
click at [241, 318] on link "[URL][DOMAIN_NAME]" at bounding box center [199, 316] width 84 height 11
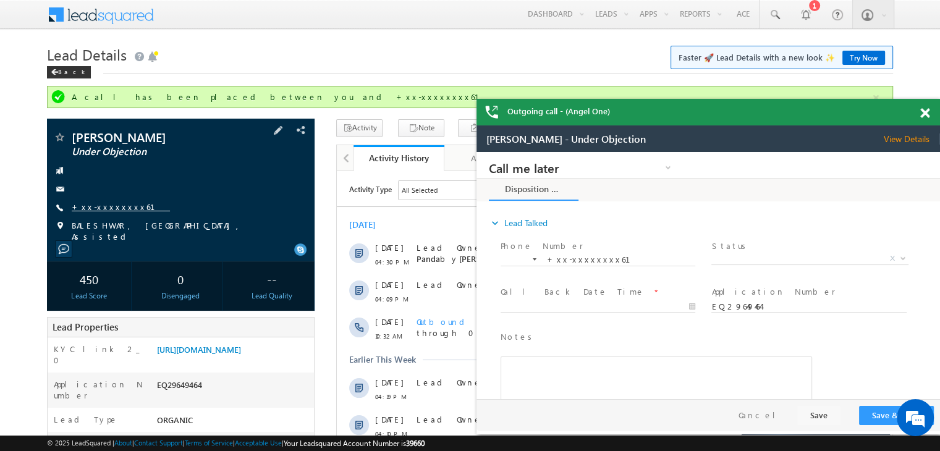
click at [112, 206] on link "+xx-xxxxxxxx61" at bounding box center [121, 206] width 98 height 11
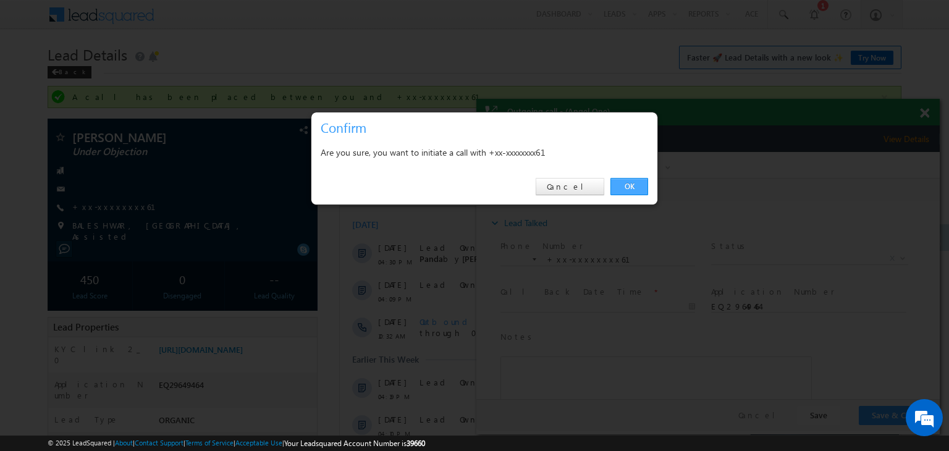
click at [623, 186] on link "OK" at bounding box center [629, 186] width 38 height 17
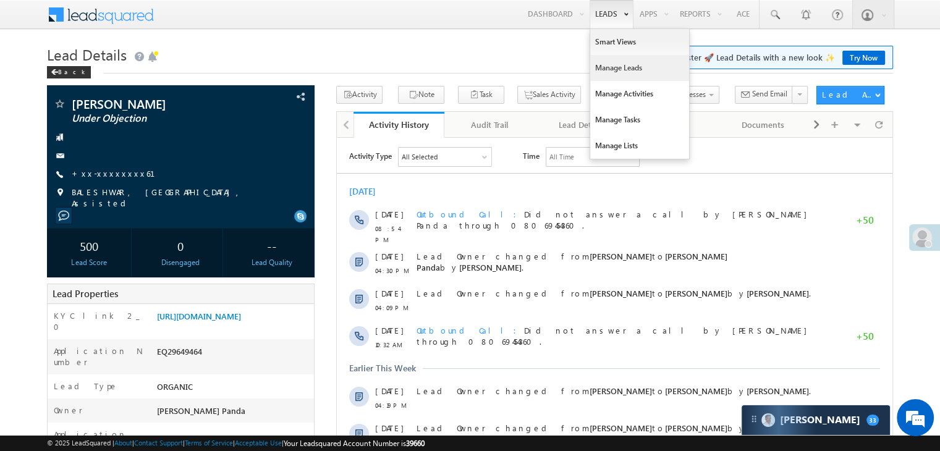
click at [610, 67] on link "Manage Leads" at bounding box center [639, 68] width 99 height 26
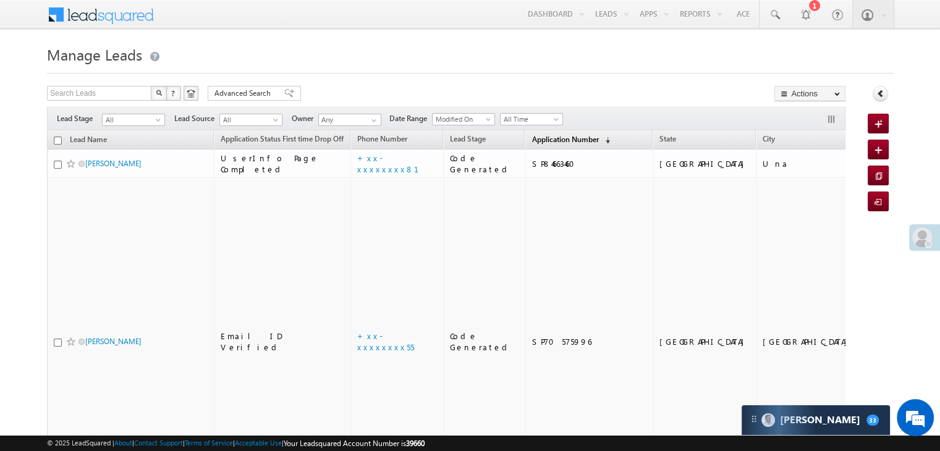
click at [555, 143] on span "Application Number" at bounding box center [564, 139] width 67 height 9
click at [560, 137] on span "Application Number" at bounding box center [564, 139] width 67 height 9
click at [539, 140] on span "Application Number" at bounding box center [564, 139] width 67 height 9
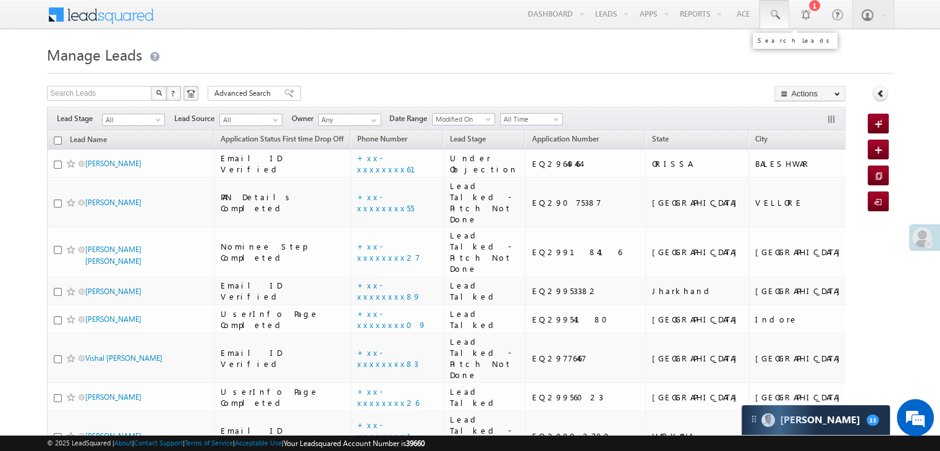
click at [779, 15] on span at bounding box center [774, 15] width 12 height 12
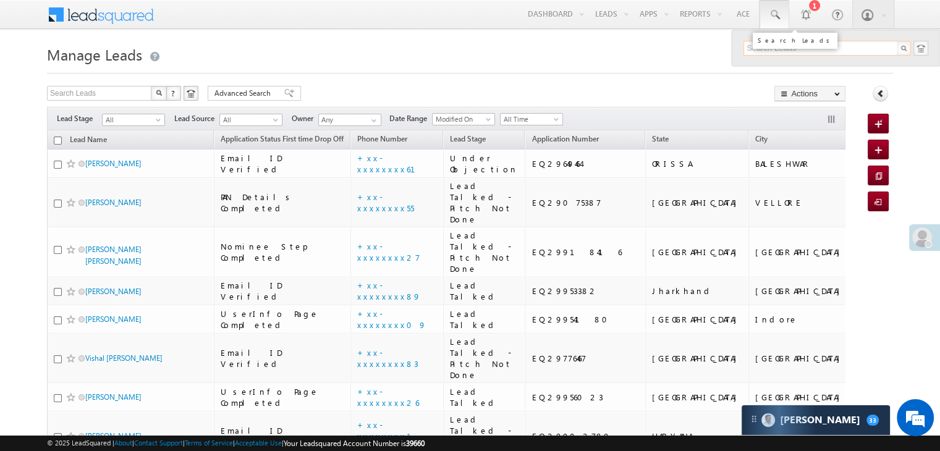
paste input "EQ29601383"
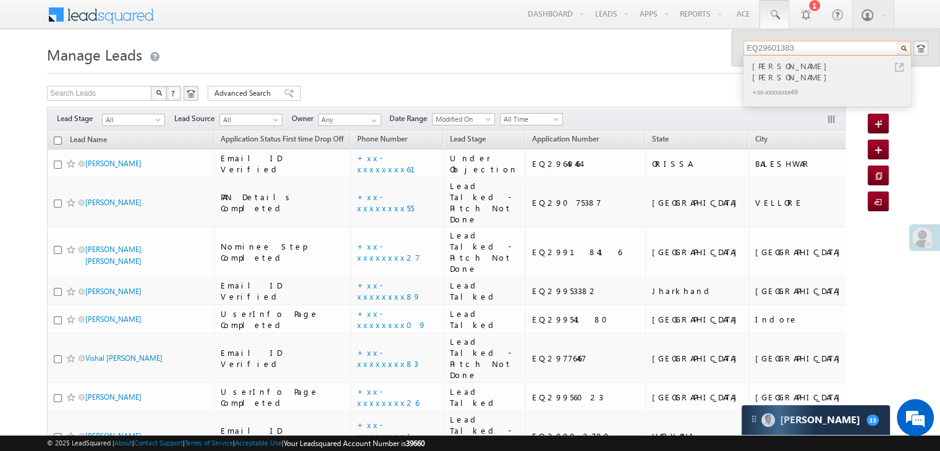
type input "EQ29601383"
click at [769, 67] on div "[PERSON_NAME] [PERSON_NAME]" at bounding box center [832, 71] width 166 height 25
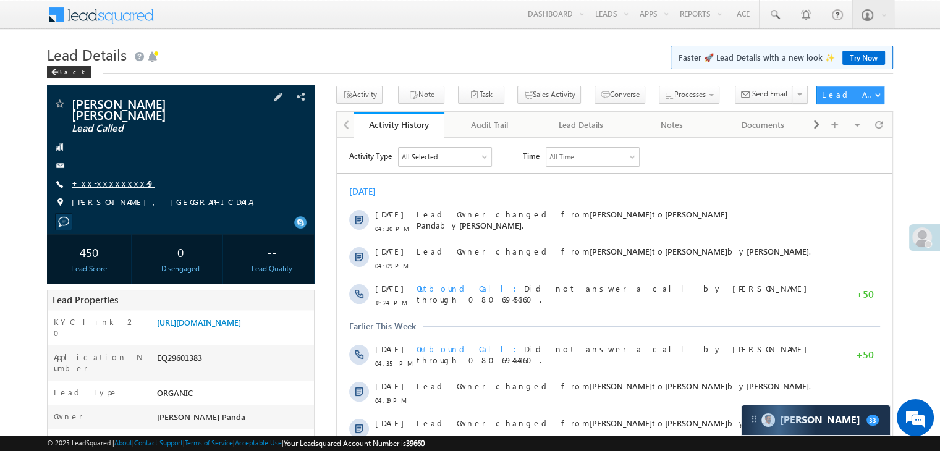
click at [104, 178] on link "+xx-xxxxxxxx49" at bounding box center [113, 183] width 83 height 11
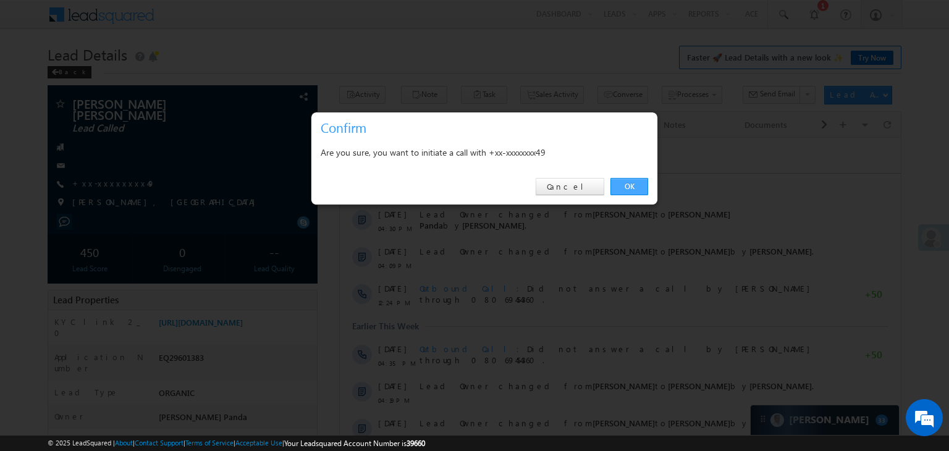
click at [633, 183] on link "OK" at bounding box center [629, 186] width 38 height 17
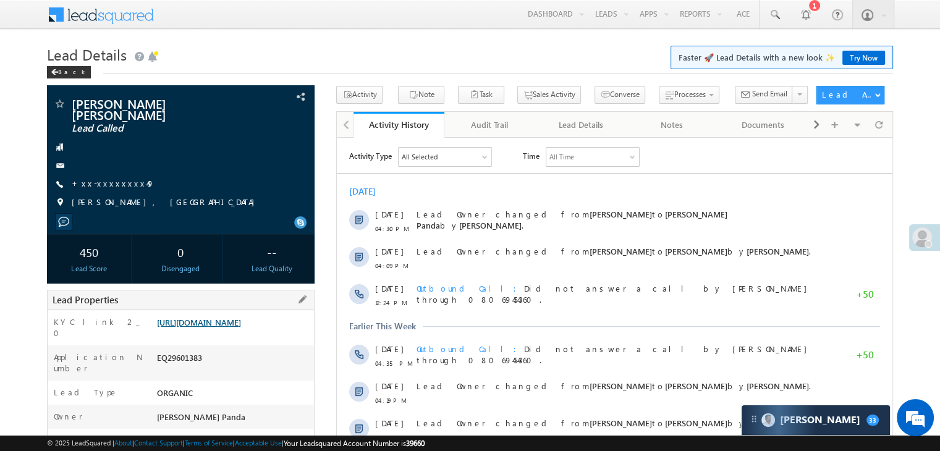
click at [241, 319] on link "[URL][DOMAIN_NAME]" at bounding box center [199, 322] width 84 height 11
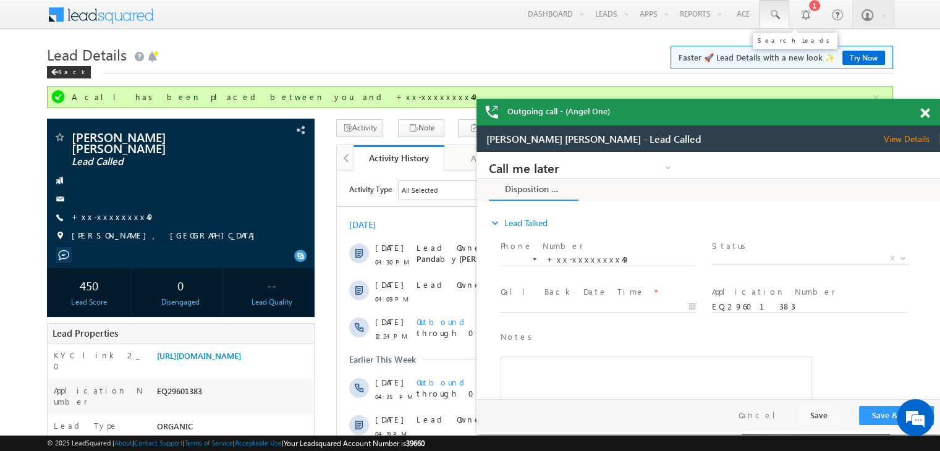
click at [773, 17] on span at bounding box center [774, 15] width 12 height 12
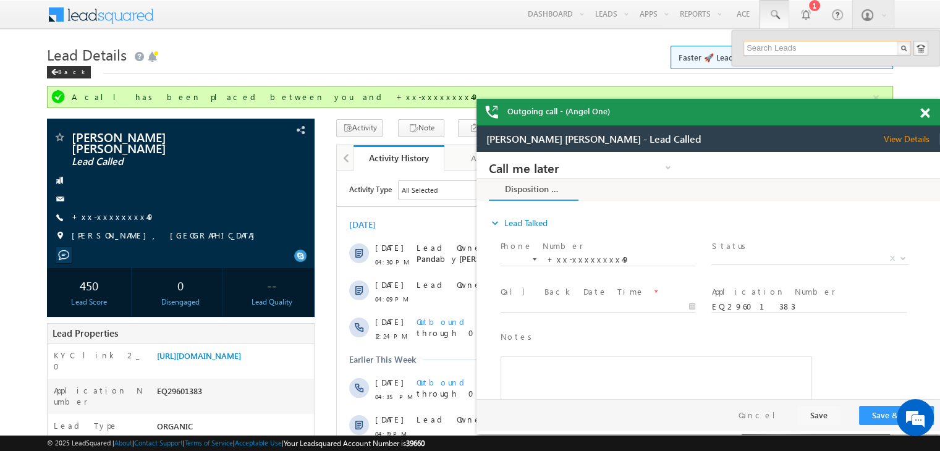
paste input "EQ29501524"
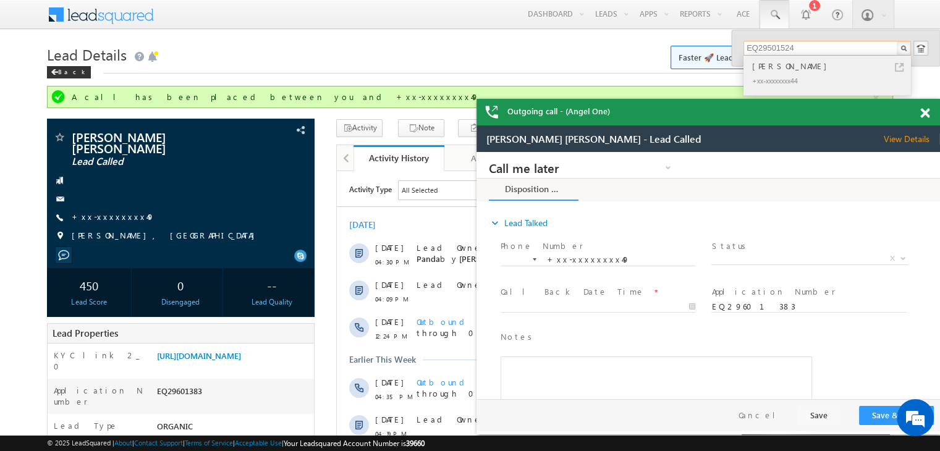
type input "EQ29501524"
click at [771, 65] on div "VIJAYA LAKSHMI" at bounding box center [832, 66] width 166 height 14
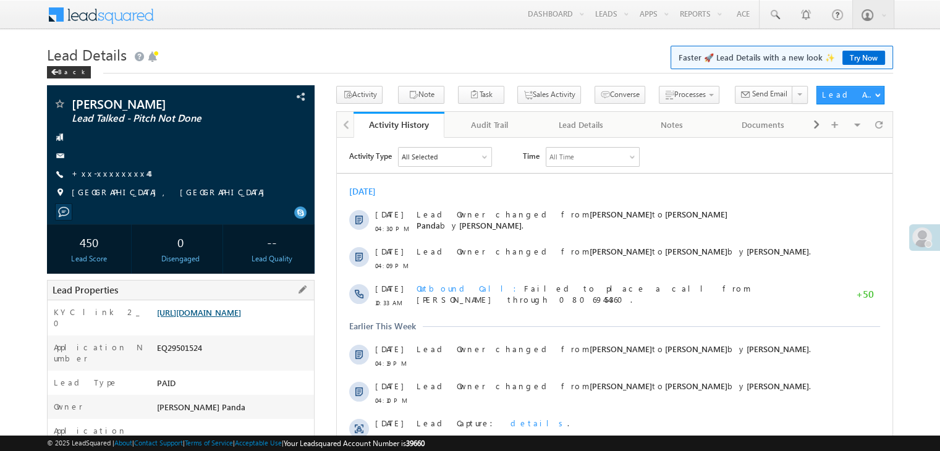
click at [241, 318] on link "[URL][DOMAIN_NAME]" at bounding box center [199, 312] width 84 height 11
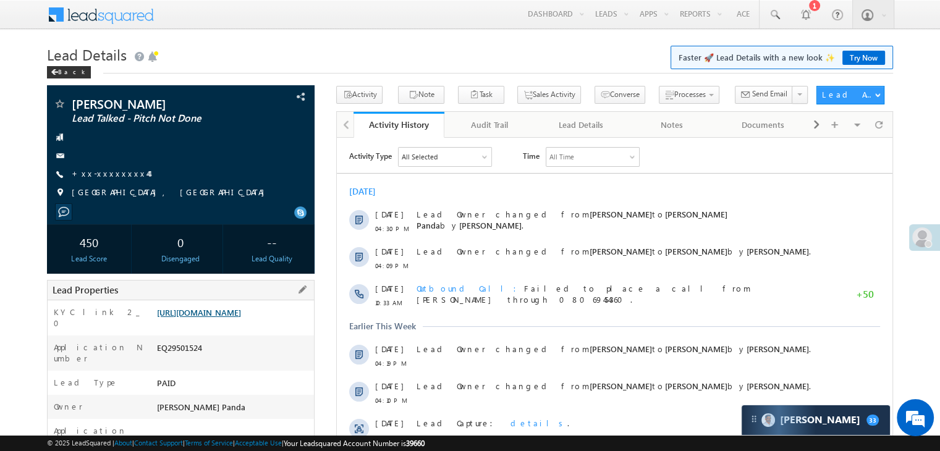
click at [241, 318] on link "[URL][DOMAIN_NAME]" at bounding box center [199, 312] width 84 height 11
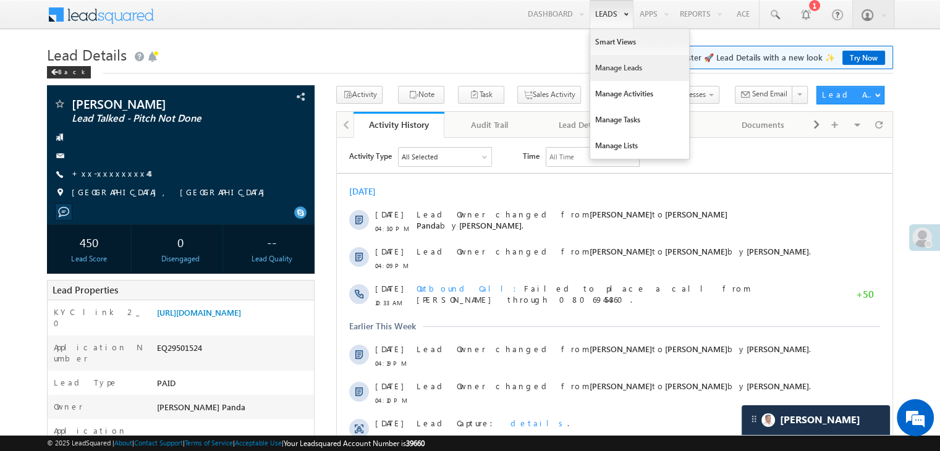
click at [614, 62] on link "Manage Leads" at bounding box center [639, 68] width 99 height 26
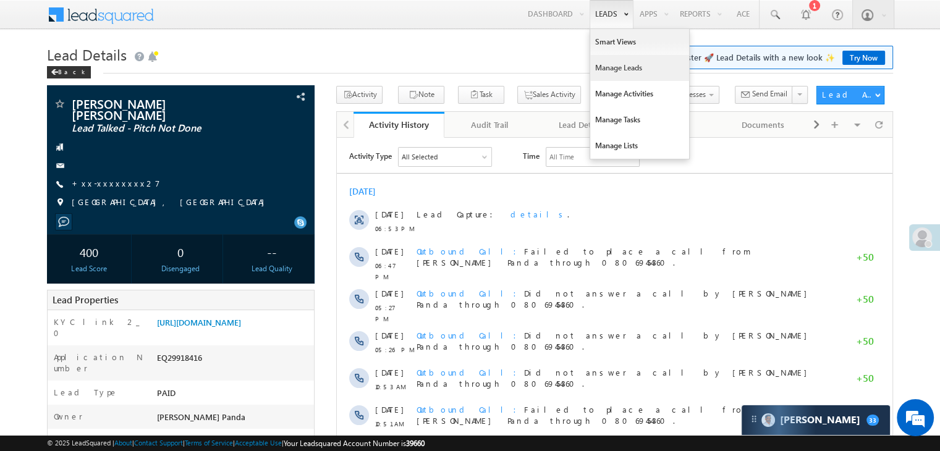
click at [604, 62] on link "Manage Leads" at bounding box center [639, 68] width 99 height 26
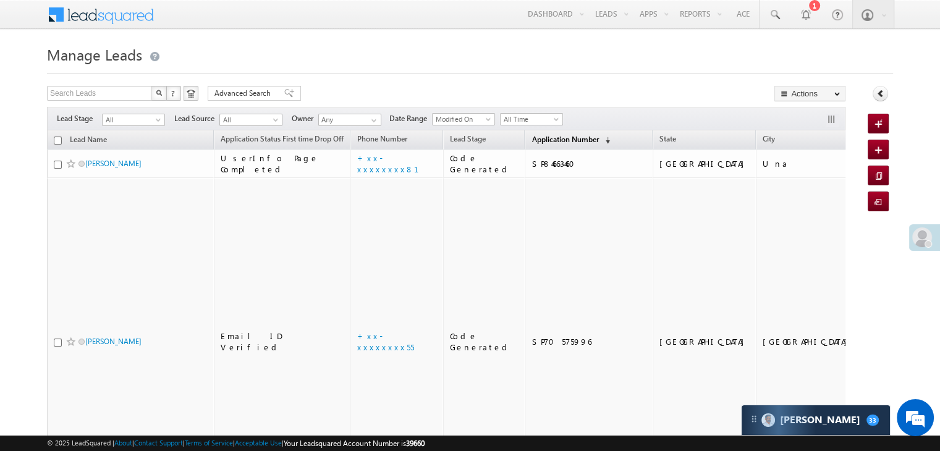
click at [546, 140] on span "Application Number" at bounding box center [564, 139] width 67 height 9
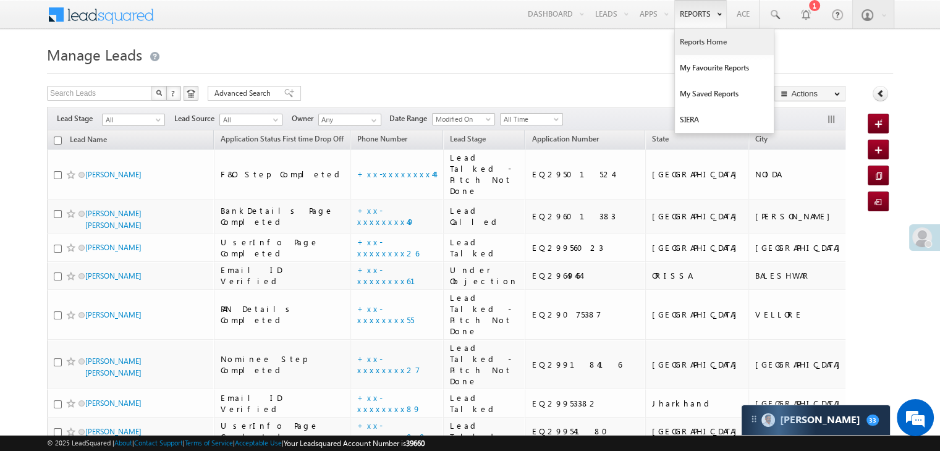
click at [685, 37] on link "Reports Home" at bounding box center [724, 42] width 99 height 26
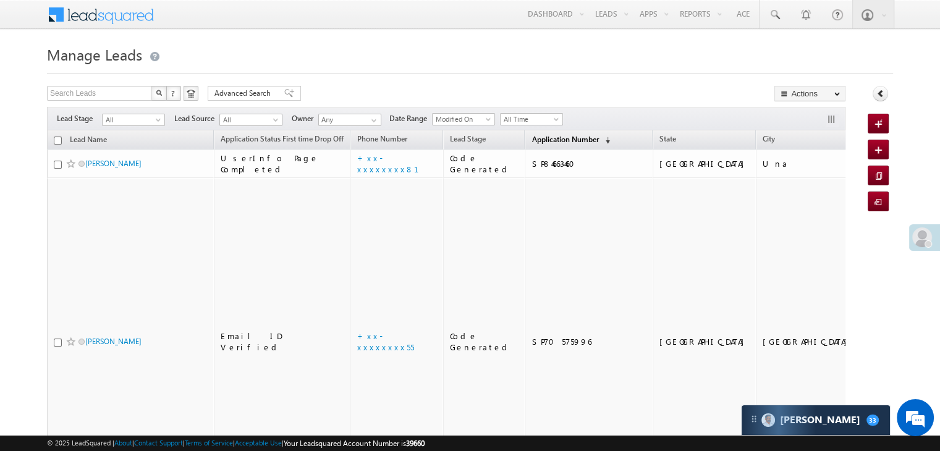
click at [537, 141] on span "Application Number" at bounding box center [564, 139] width 67 height 9
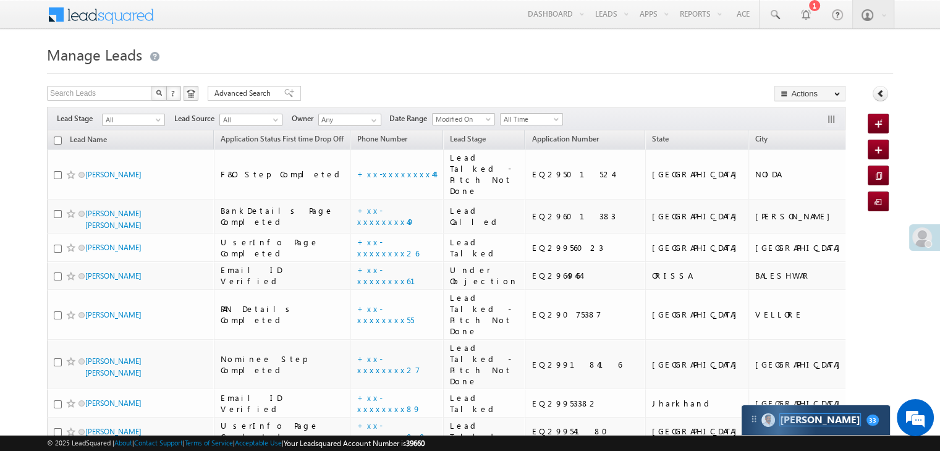
click at [797, 418] on span "[PERSON_NAME]" at bounding box center [820, 420] width 80 height 12
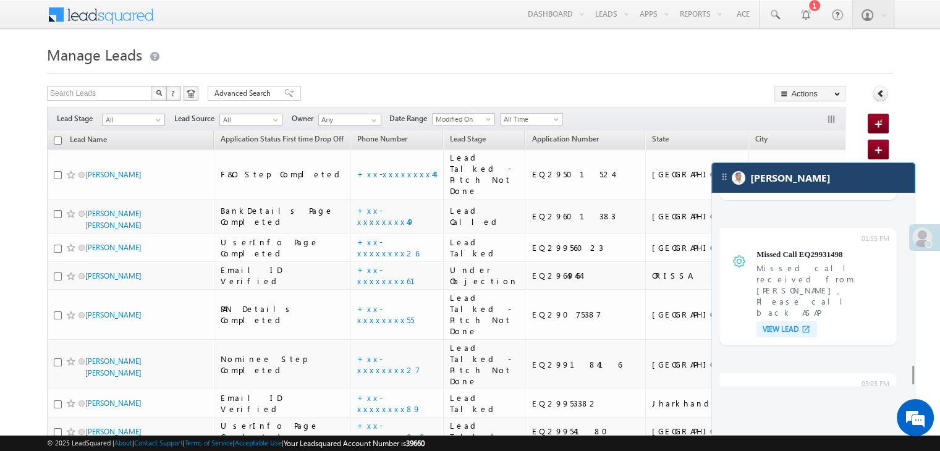
click at [831, 188] on div "[PERSON_NAME]" at bounding box center [813, 178] width 203 height 30
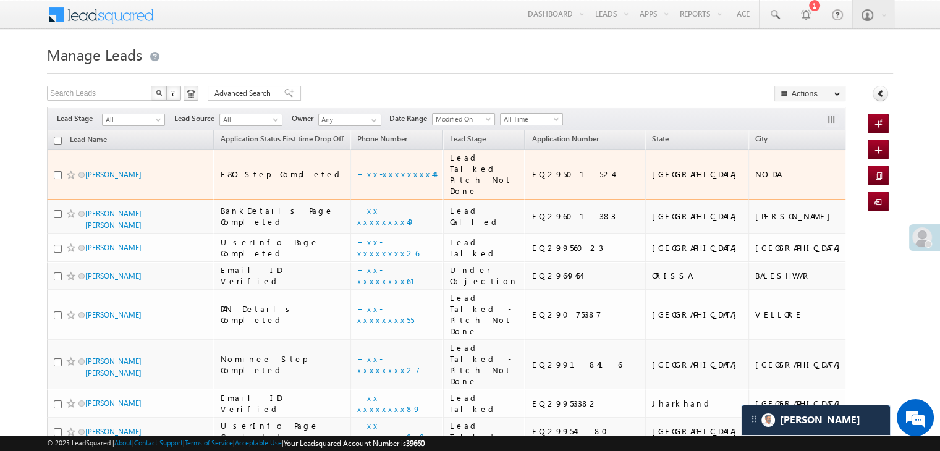
scroll to position [4935, 0]
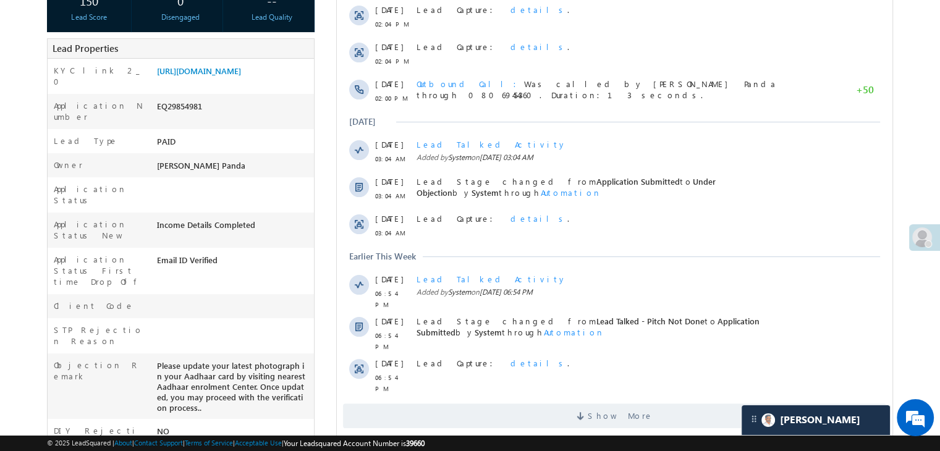
scroll to position [309, 0]
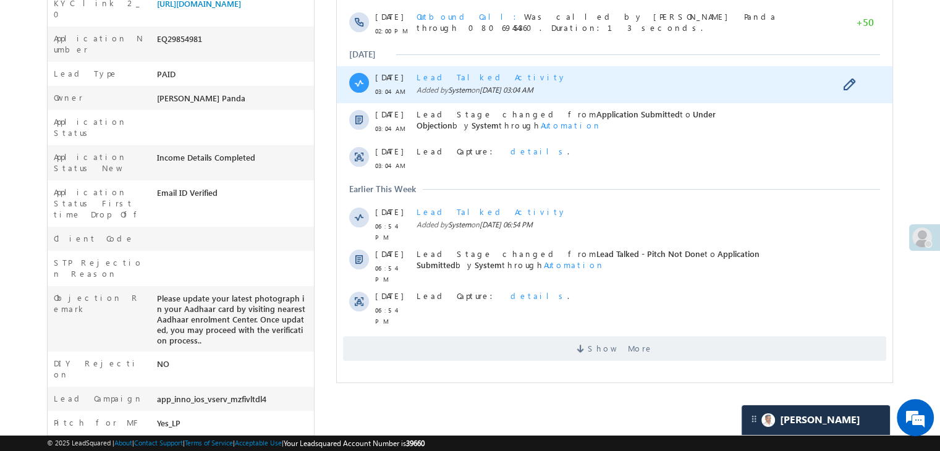
click at [712, 83] on div "Lead Talked Activity Added by System on [DATE] 03:04 AM" at bounding box center [619, 84] width 407 height 37
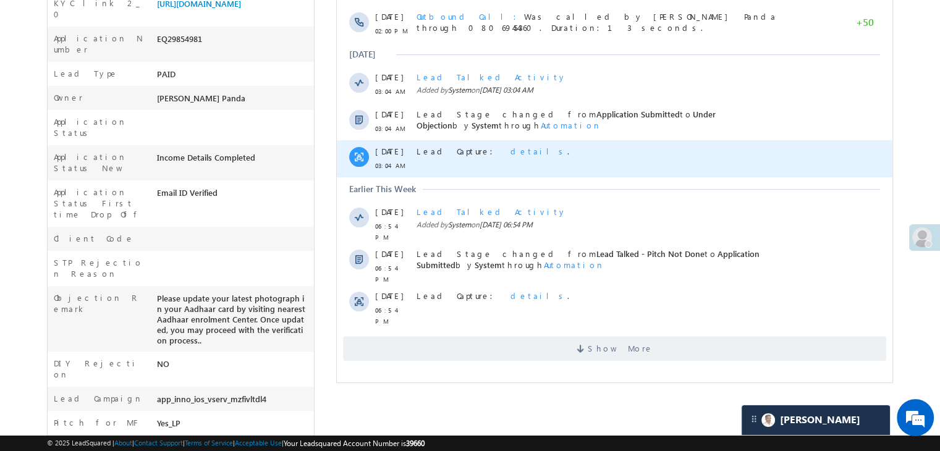
click at [735, 156] on div "Lead Capture: details ." at bounding box center [619, 151] width 407 height 11
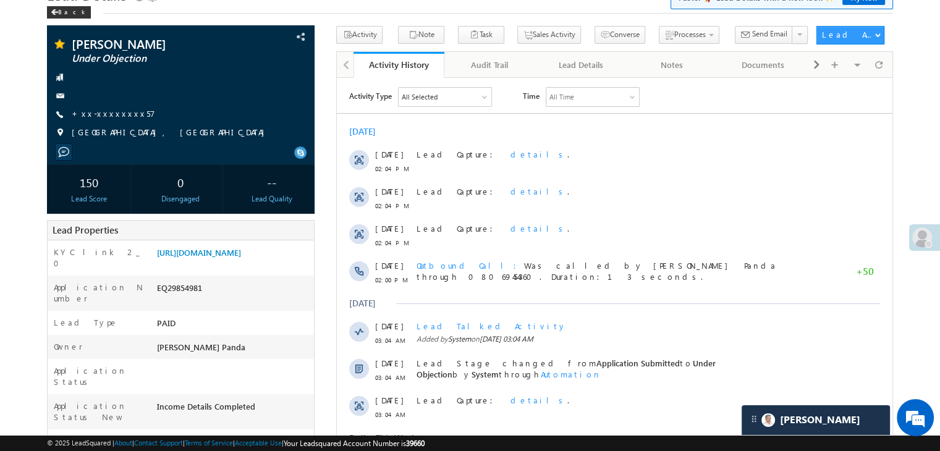
scroll to position [0, 0]
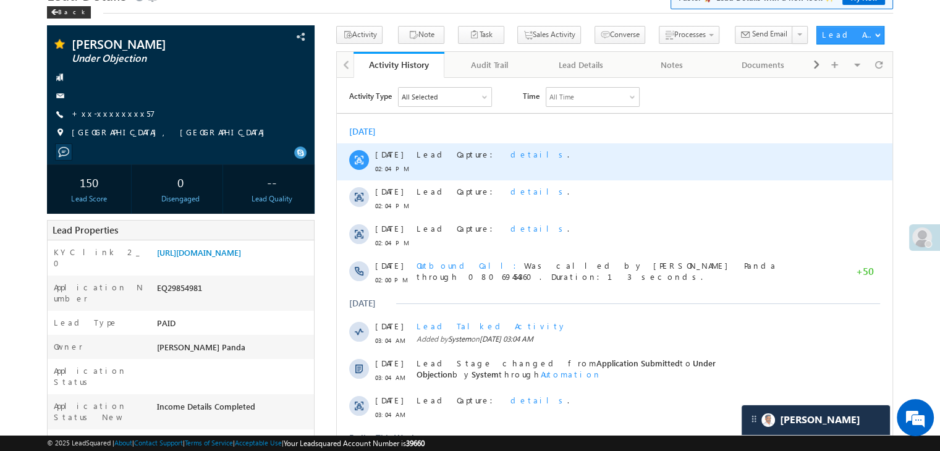
click at [786, 164] on div "Lead Capture: details ." at bounding box center [619, 161] width 407 height 37
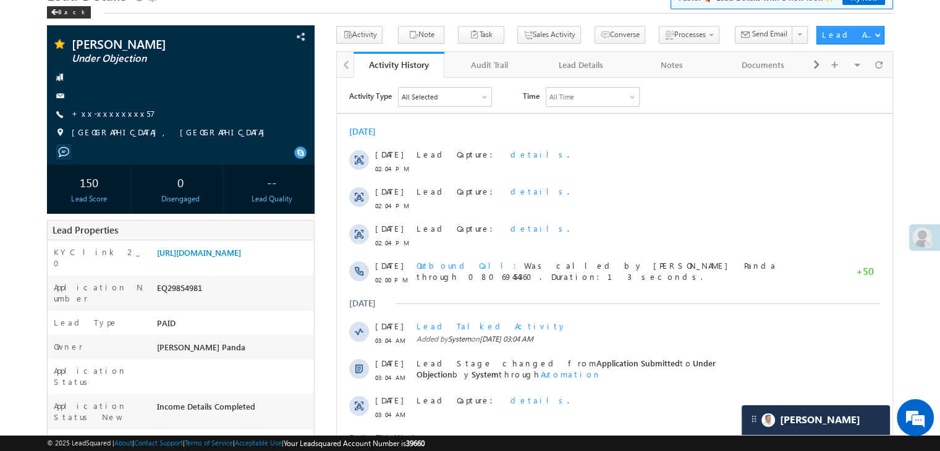
click at [914, 18] on body "Menu Madhumita Panda Madhu mita. Panda @ange lbrok ing.c om" at bounding box center [470, 440] width 940 height 1001
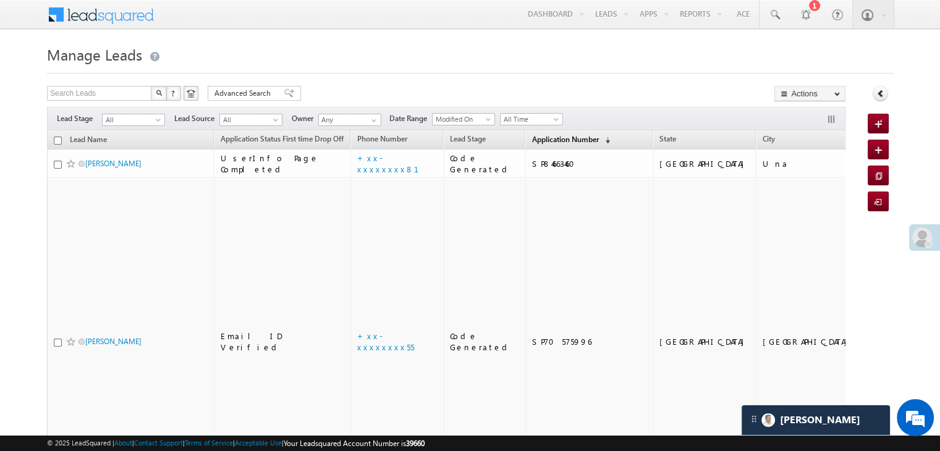
click at [531, 139] on span "Application Number" at bounding box center [564, 139] width 67 height 9
click at [534, 137] on span "Application Number" at bounding box center [564, 139] width 67 height 9
click at [541, 142] on span "Application Number" at bounding box center [564, 139] width 67 height 9
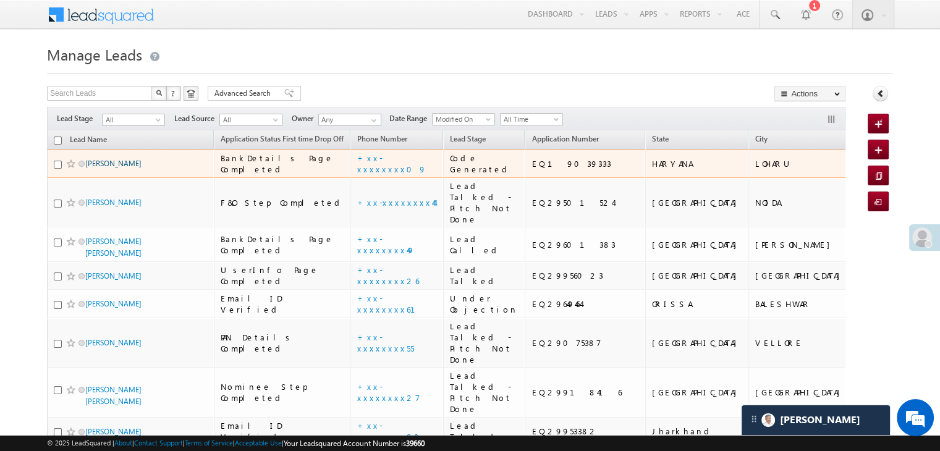
click at [121, 168] on link "Vinesh poonia" at bounding box center [113, 163] width 56 height 9
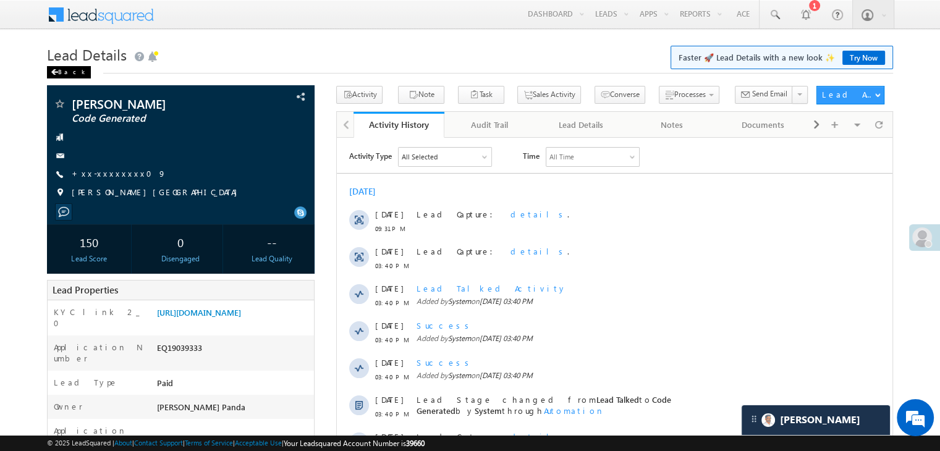
click at [58, 73] on div "Back" at bounding box center [69, 72] width 44 height 12
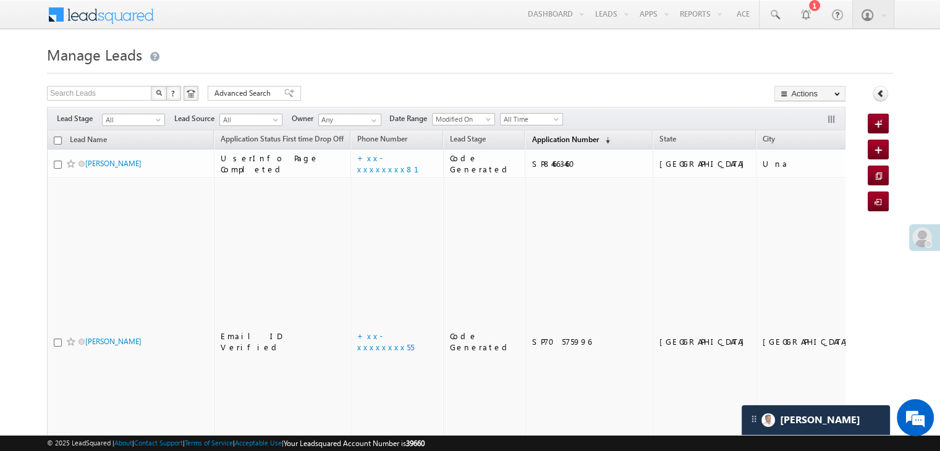
click at [531, 135] on span "Application Number" at bounding box center [564, 139] width 67 height 9
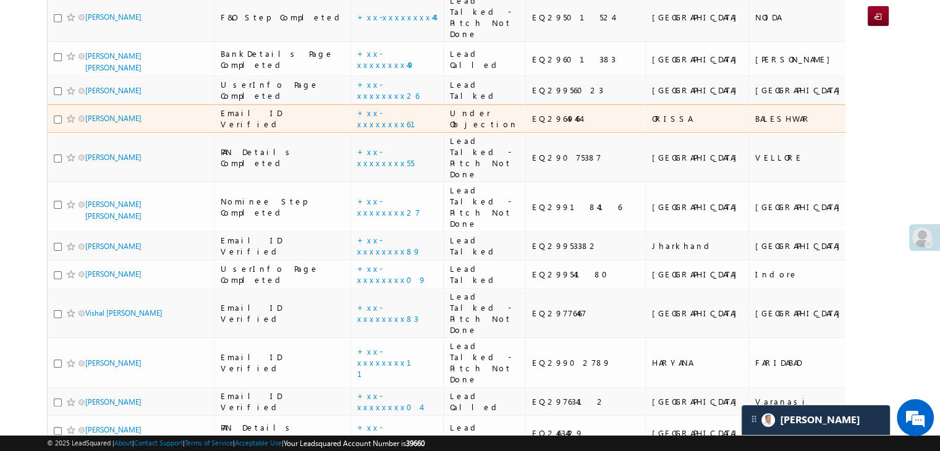
scroll to position [371, 0]
